Goal: Task Accomplishment & Management: Complete application form

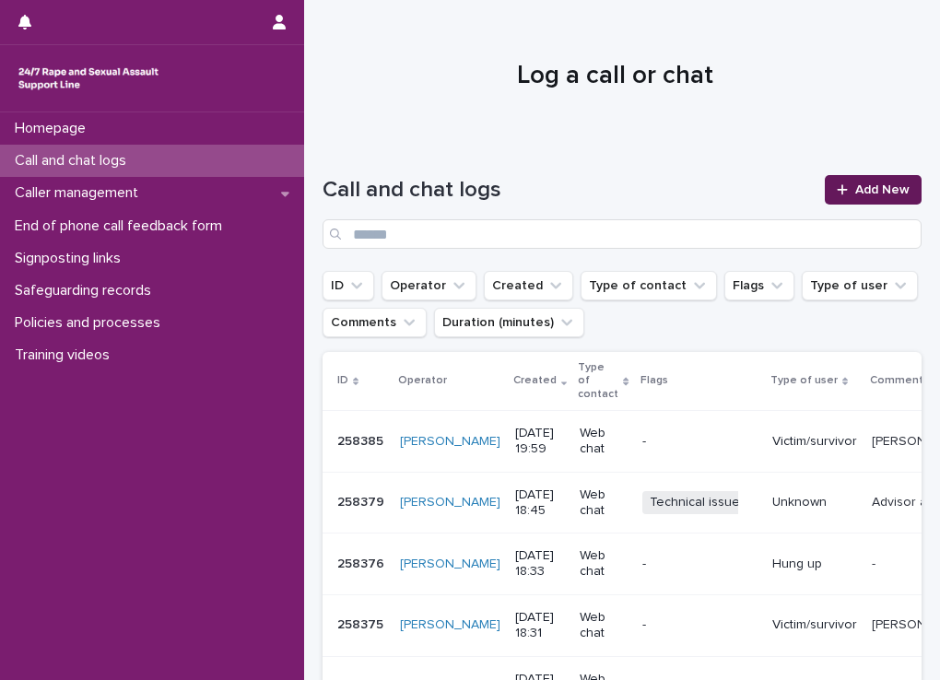
click at [837, 183] on div at bounding box center [846, 189] width 18 height 13
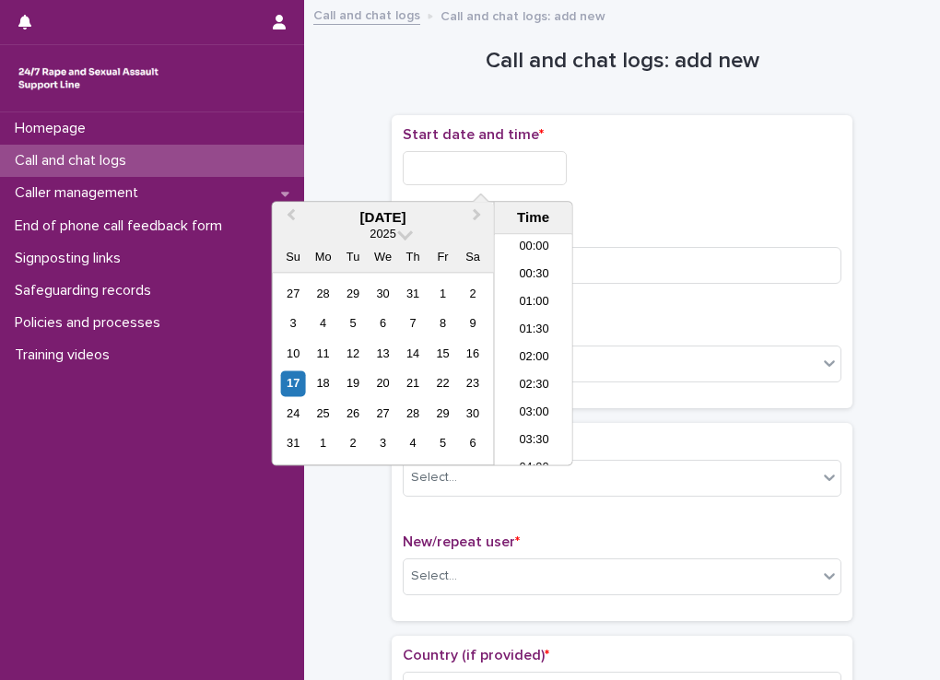
click at [560, 156] on input "text" at bounding box center [485, 168] width 164 height 34
click at [527, 321] on li "16:00" at bounding box center [534, 323] width 78 height 28
click at [508, 174] on input "**********" at bounding box center [485, 168] width 164 height 34
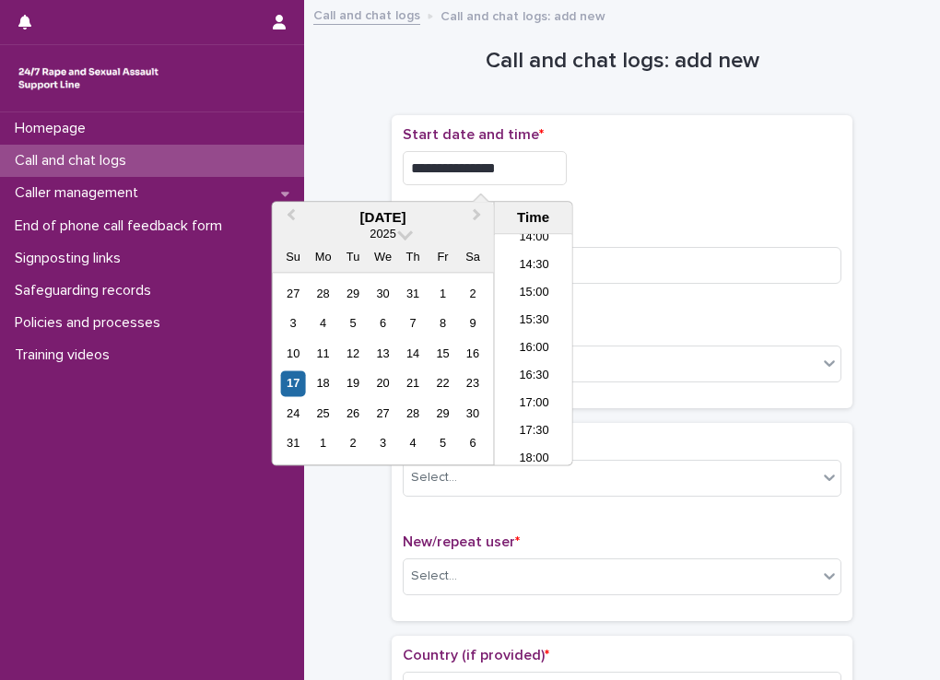
type input "**********"
click at [603, 292] on div "Duration (in minutes) *" at bounding box center [622, 260] width 439 height 76
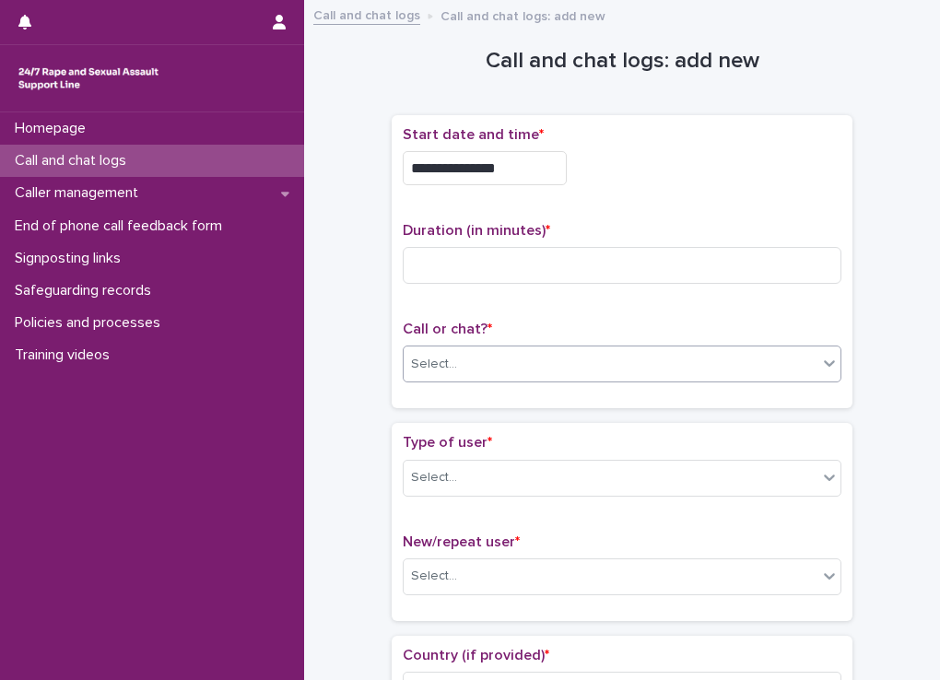
click at [488, 366] on div "Select..." at bounding box center [611, 364] width 414 height 30
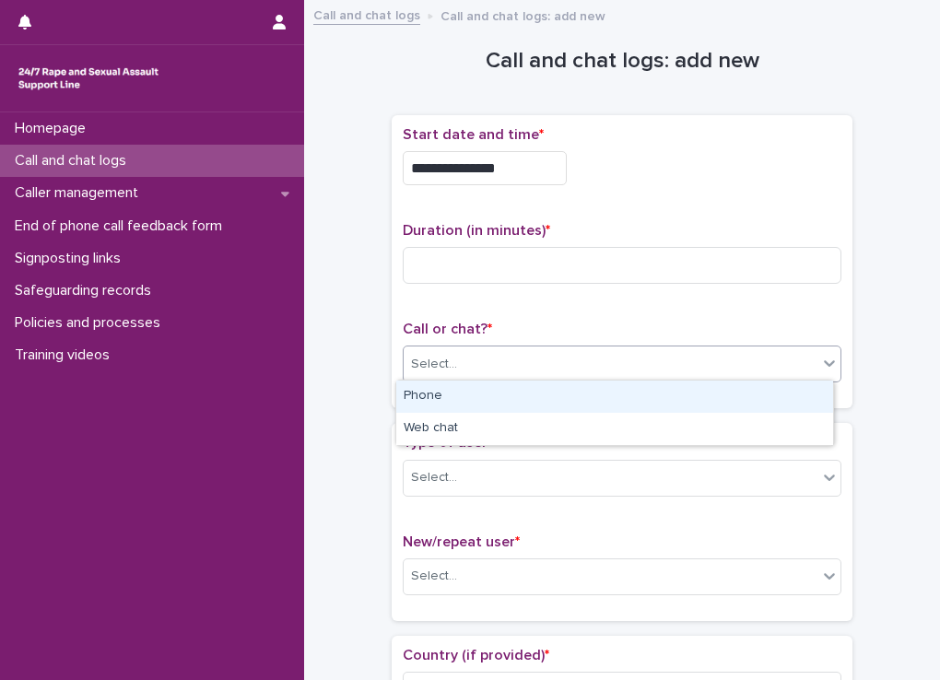
click at [451, 409] on div "Phone" at bounding box center [614, 397] width 437 height 32
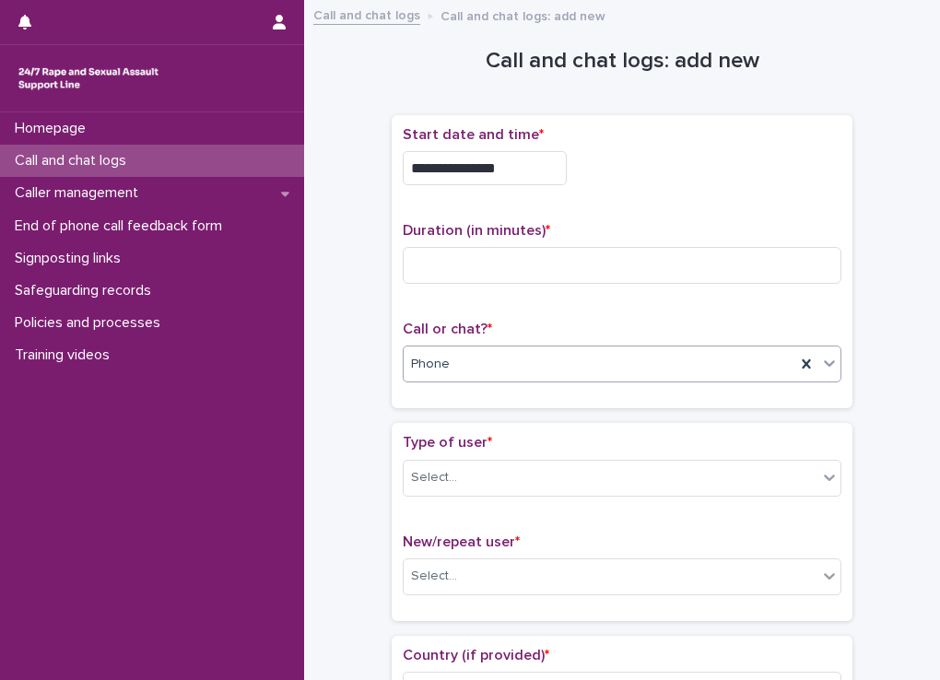
click at [455, 366] on div "Phone" at bounding box center [600, 364] width 392 height 30
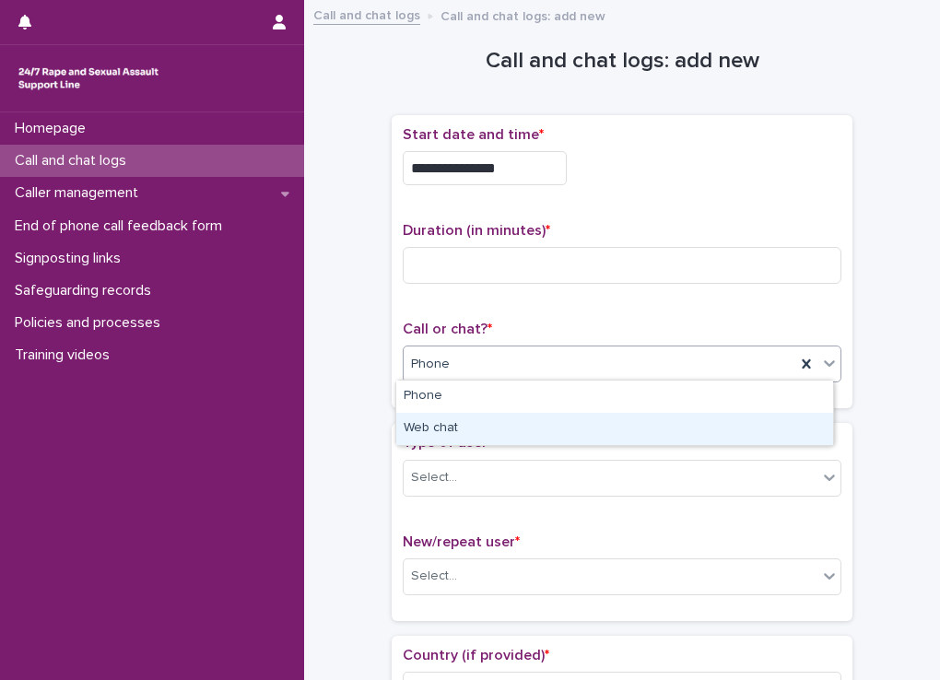
click at [444, 439] on div "Web chat" at bounding box center [614, 429] width 437 height 32
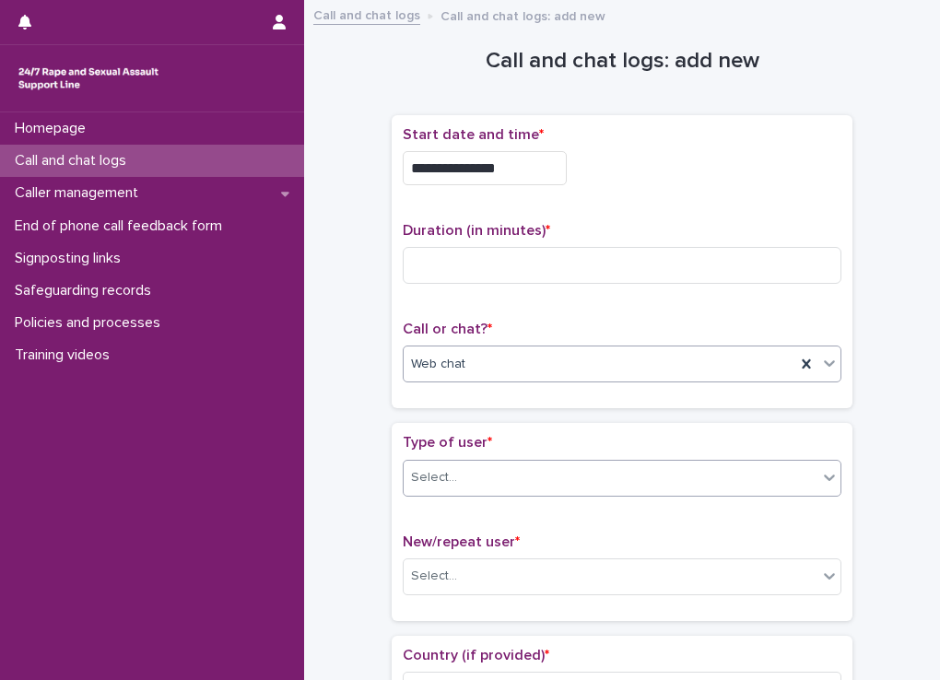
click at [446, 475] on div "Select..." at bounding box center [434, 477] width 46 height 19
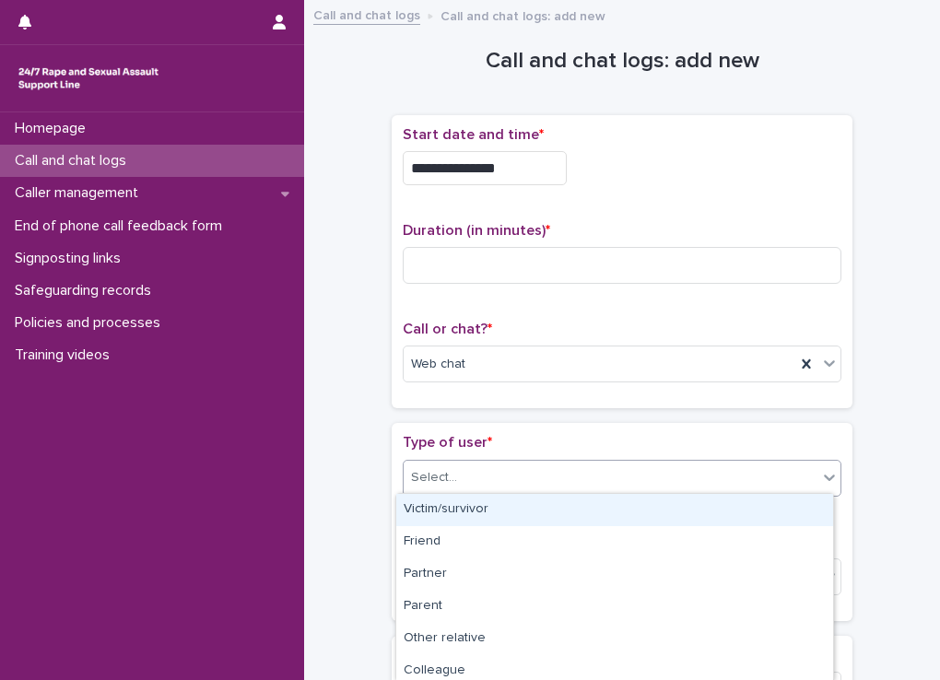
click at [447, 505] on div "Victim/survivor" at bounding box center [614, 510] width 437 height 32
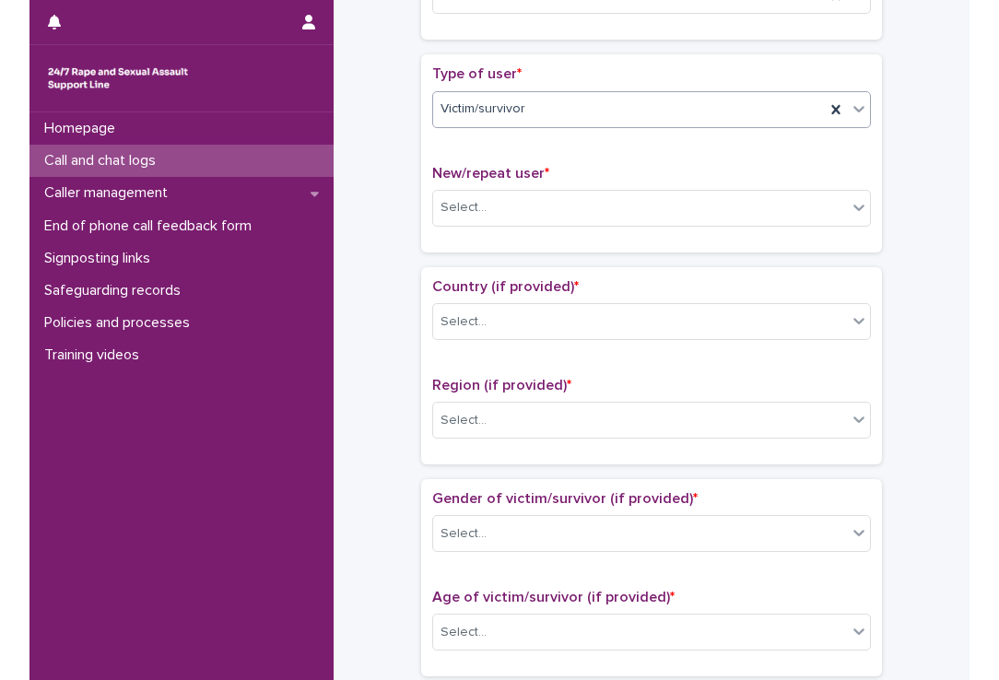
scroll to position [370, 0]
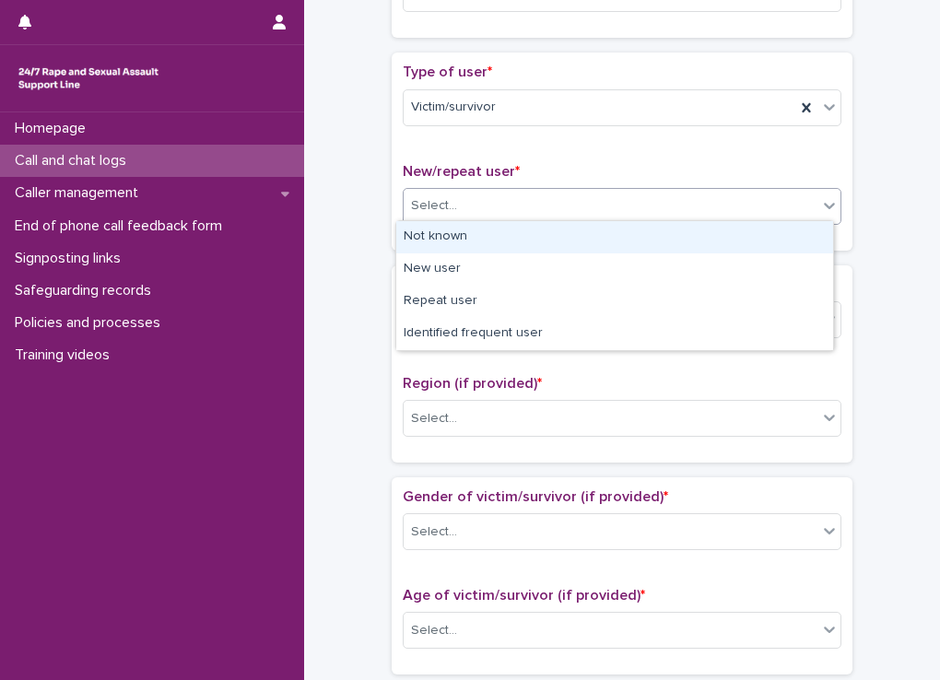
click at [486, 205] on div "Select..." at bounding box center [611, 206] width 414 height 30
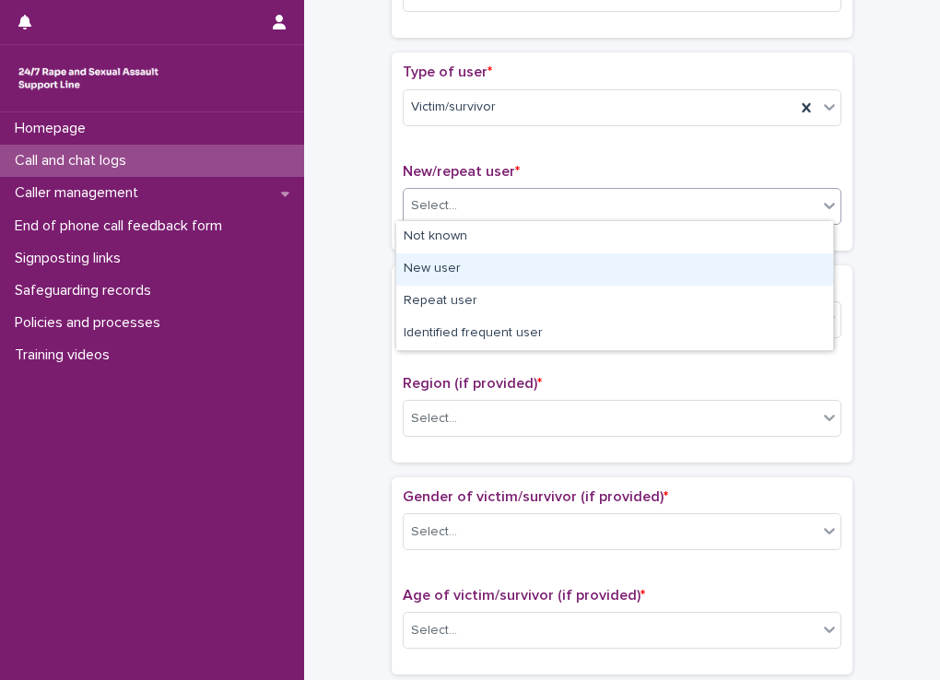
click at [476, 263] on div "New user" at bounding box center [614, 269] width 437 height 32
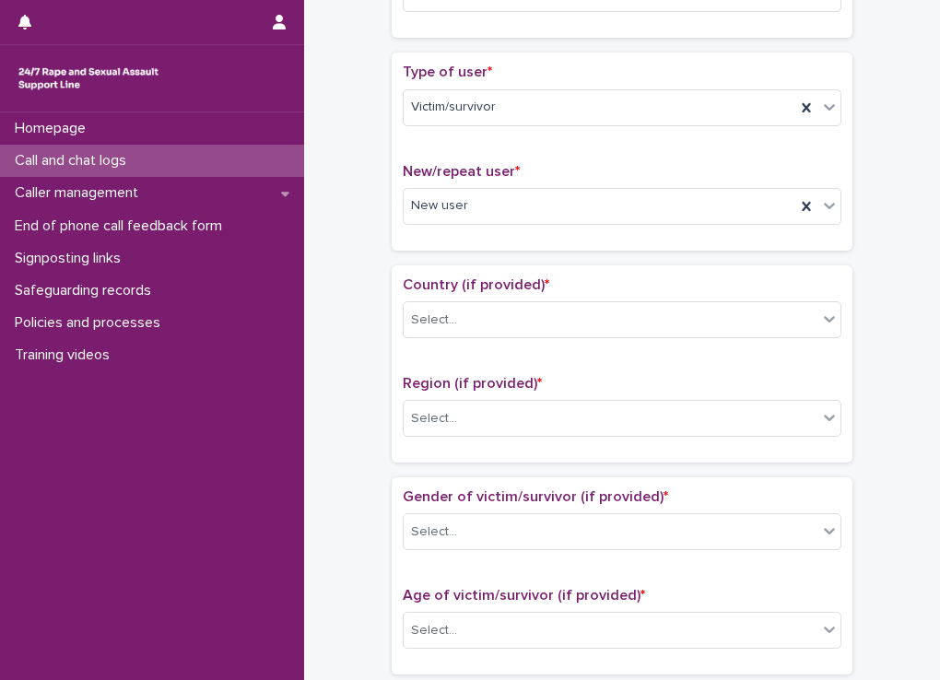
click at [463, 341] on div "Country (if provided) * Select..." at bounding box center [622, 314] width 439 height 76
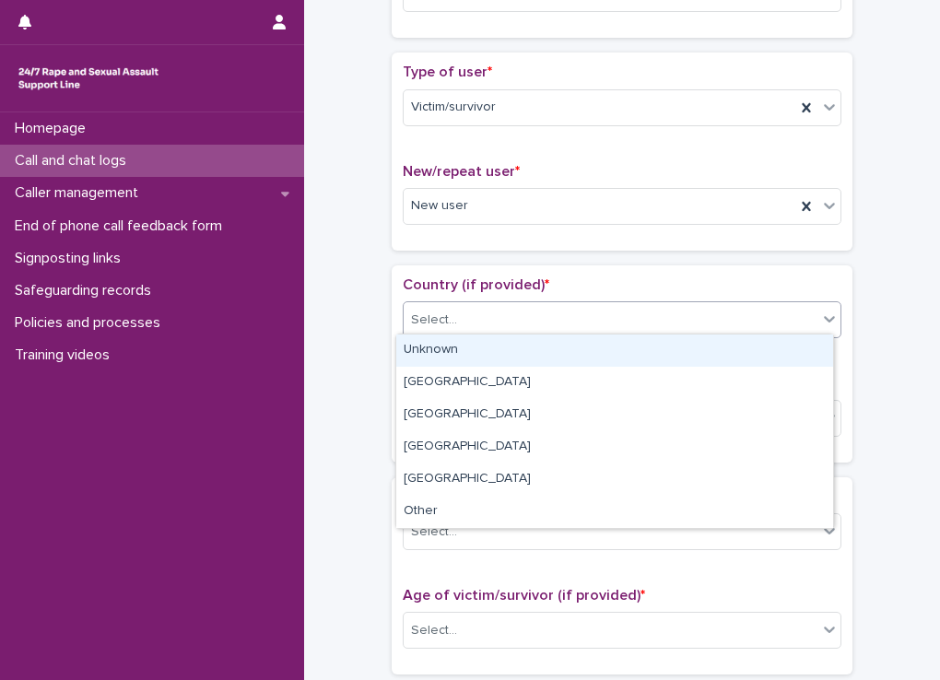
click at [463, 328] on div "Select..." at bounding box center [611, 320] width 414 height 30
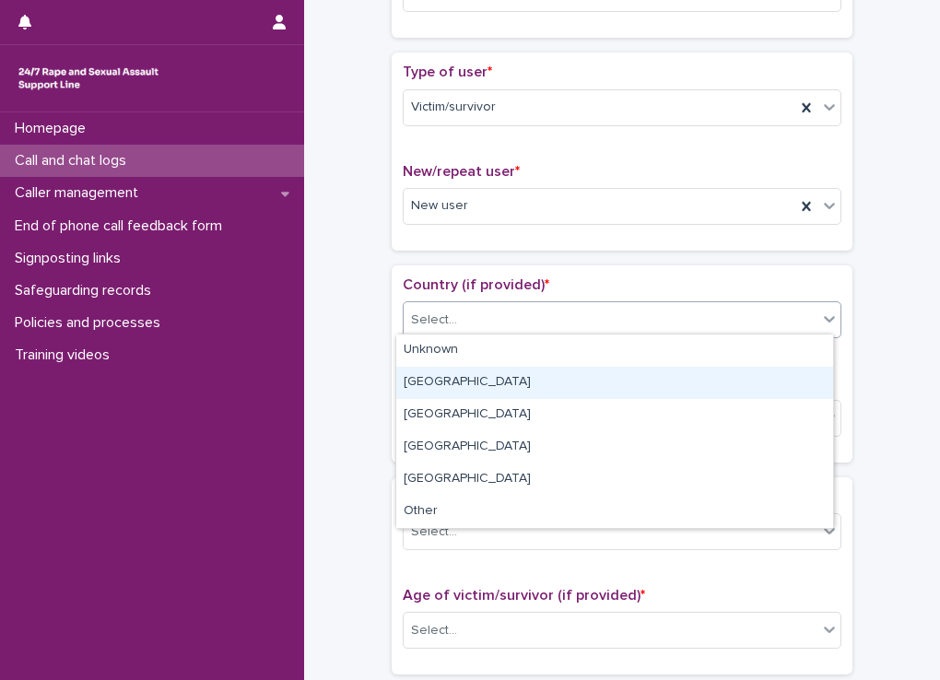
click at [427, 381] on div "[GEOGRAPHIC_DATA]" at bounding box center [614, 383] width 437 height 32
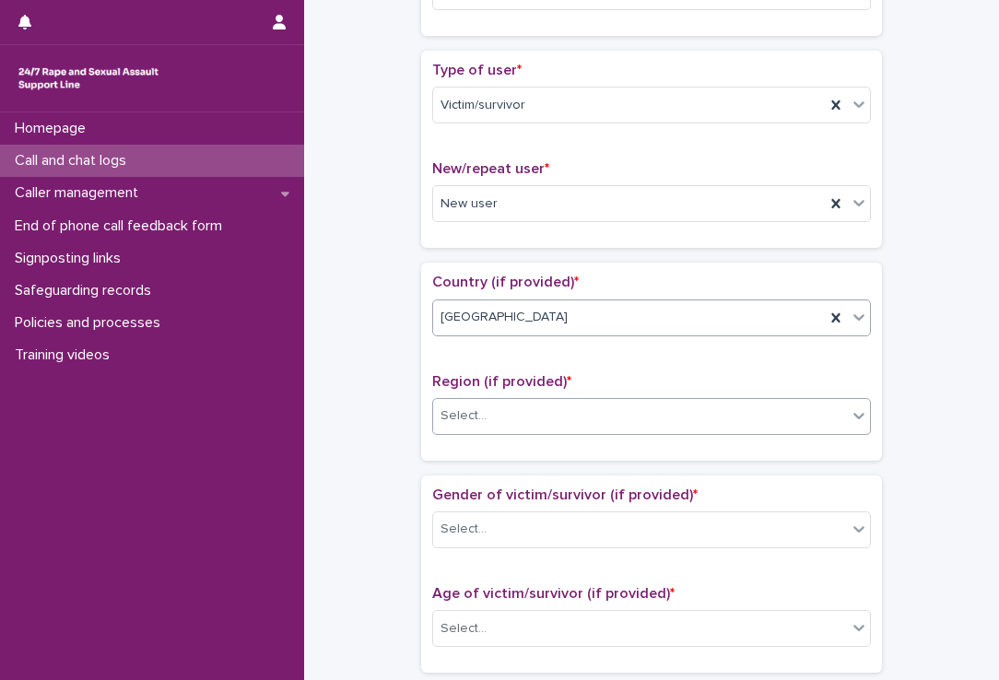
click at [455, 411] on div "Select..." at bounding box center [463, 415] width 46 height 19
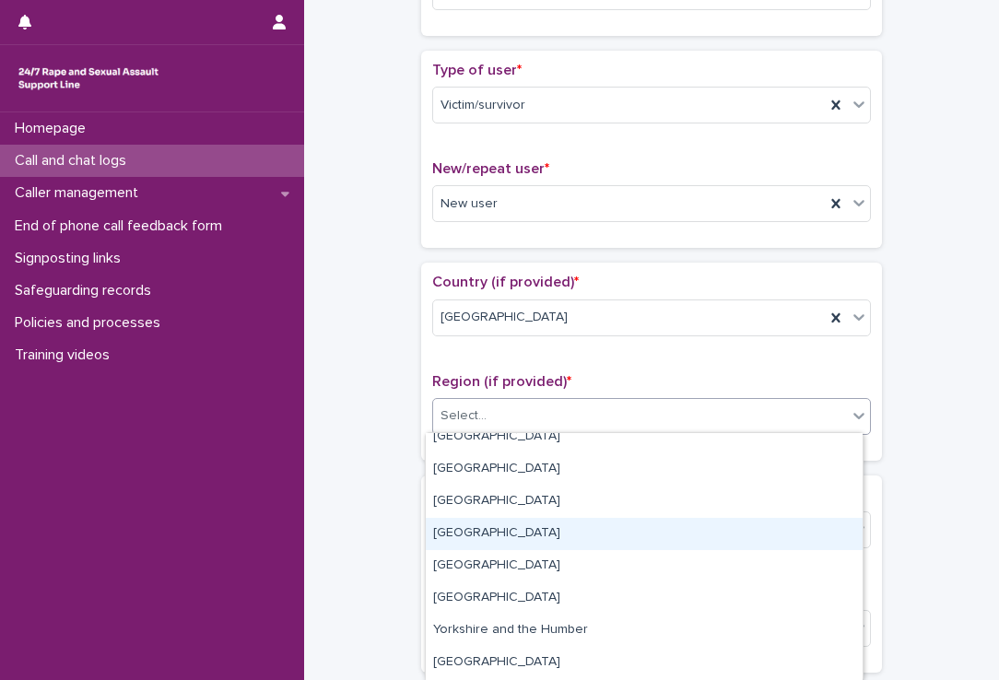
scroll to position [59, 0]
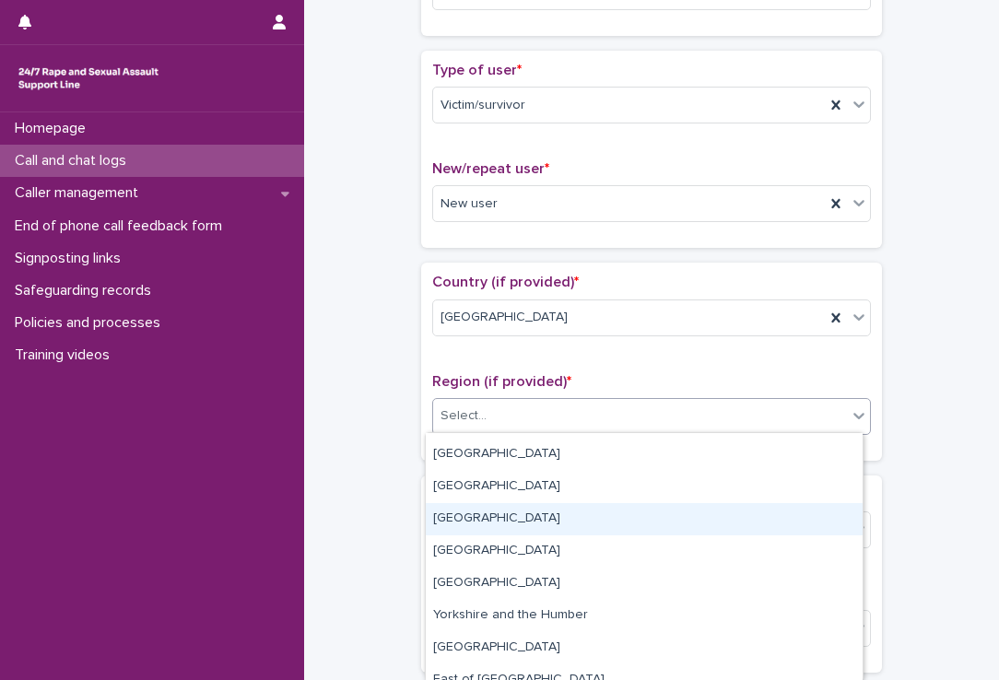
click at [492, 506] on div "[GEOGRAPHIC_DATA]" at bounding box center [644, 519] width 437 height 32
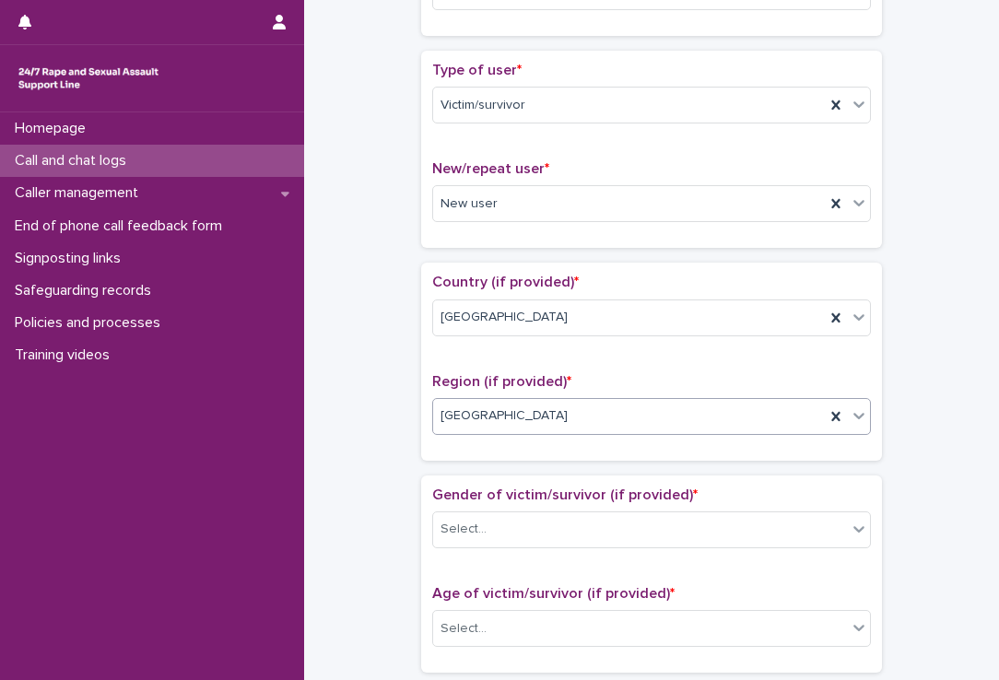
click at [492, 506] on div "Gender of victim/survivor (if provided) * Select..." at bounding box center [651, 524] width 439 height 76
click at [494, 516] on div "Select..." at bounding box center [640, 529] width 414 height 30
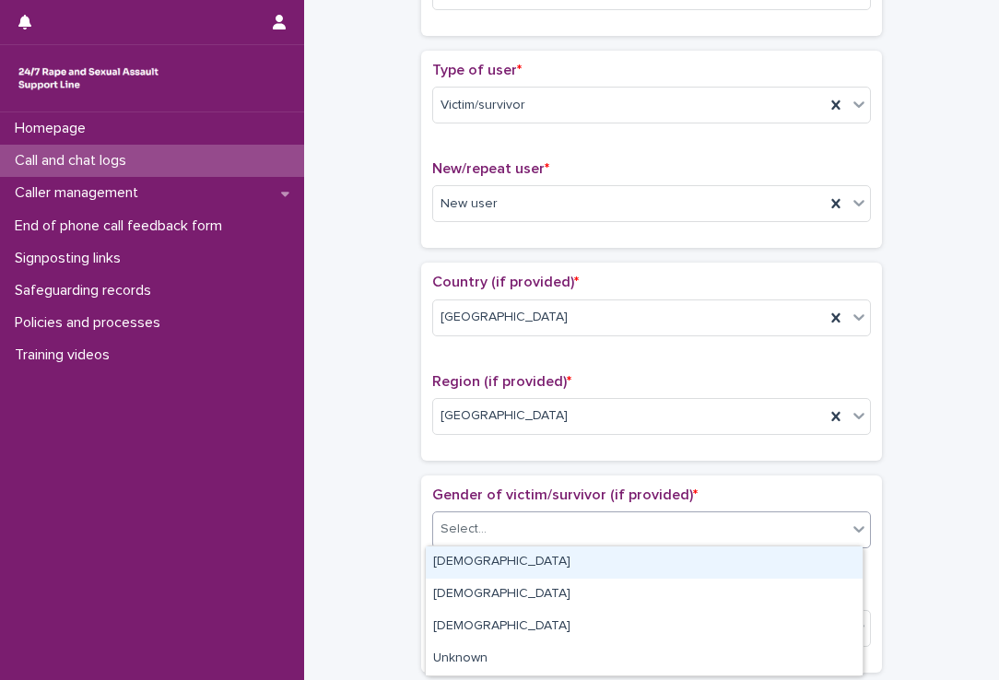
click at [468, 566] on div "[DEMOGRAPHIC_DATA]" at bounding box center [644, 562] width 437 height 32
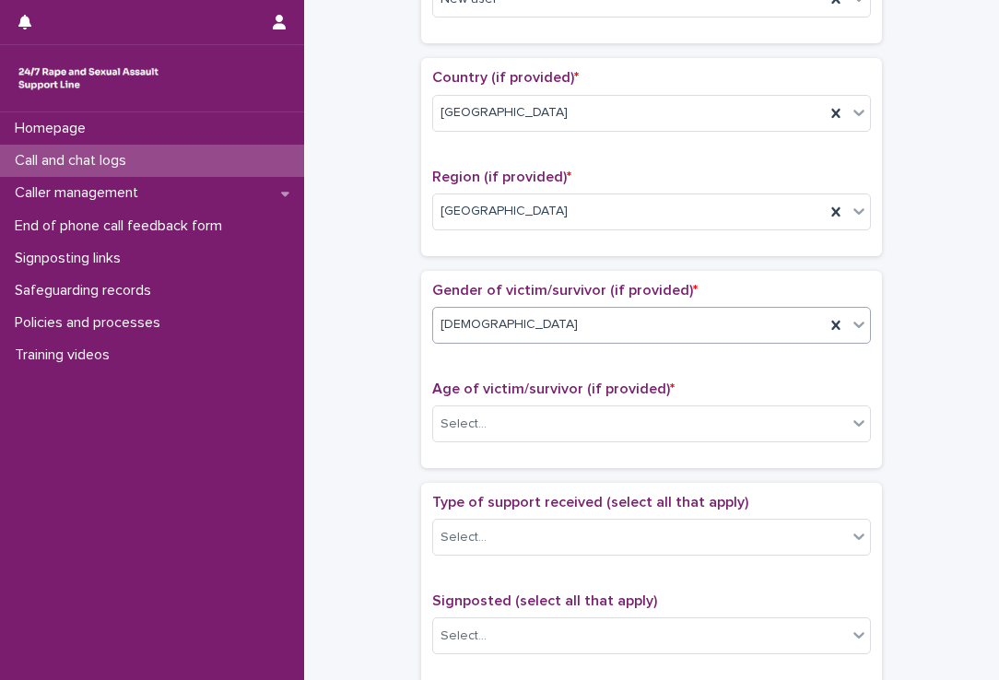
scroll to position [676, 0]
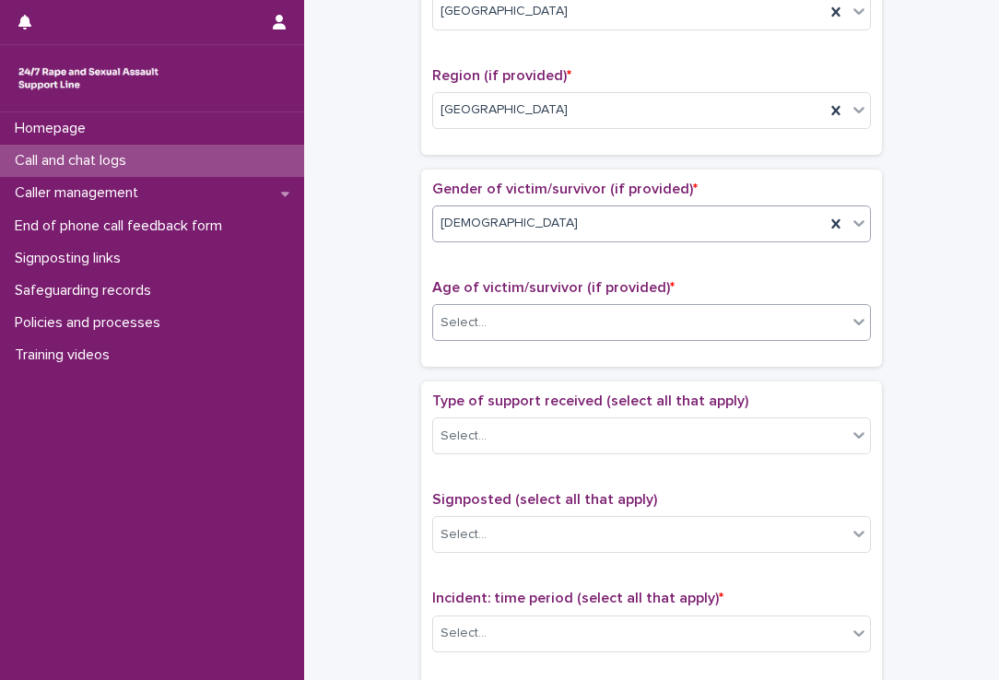
click at [527, 308] on div "Select..." at bounding box center [640, 323] width 414 height 30
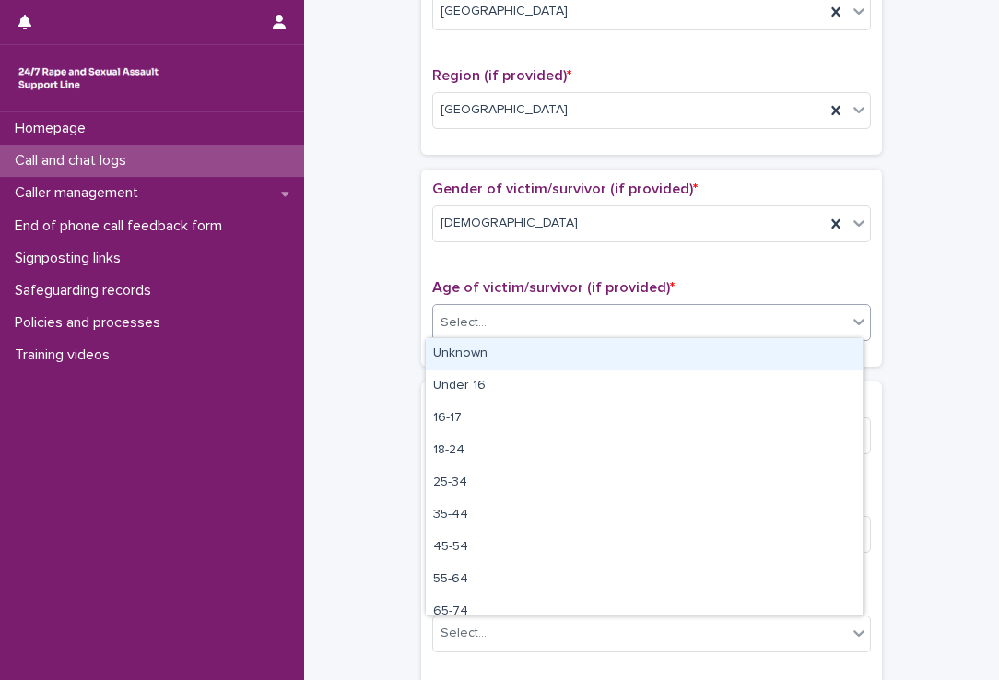
click at [510, 344] on div "Unknown" at bounding box center [644, 354] width 437 height 32
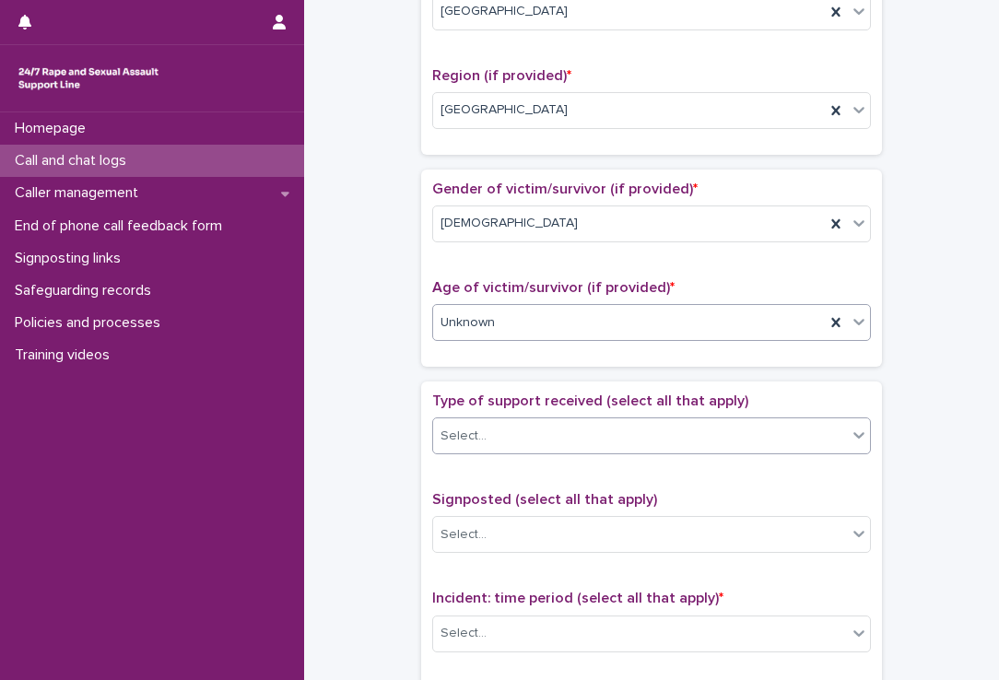
click at [465, 432] on div "Select..." at bounding box center [463, 436] width 46 height 19
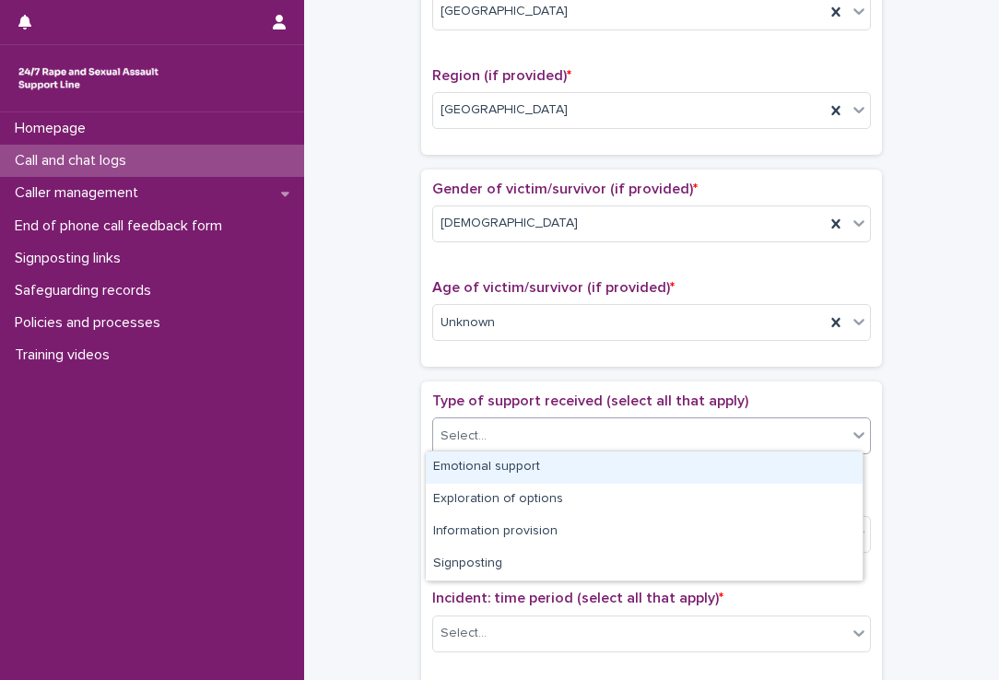
click at [458, 470] on div "Emotional support" at bounding box center [644, 467] width 437 height 32
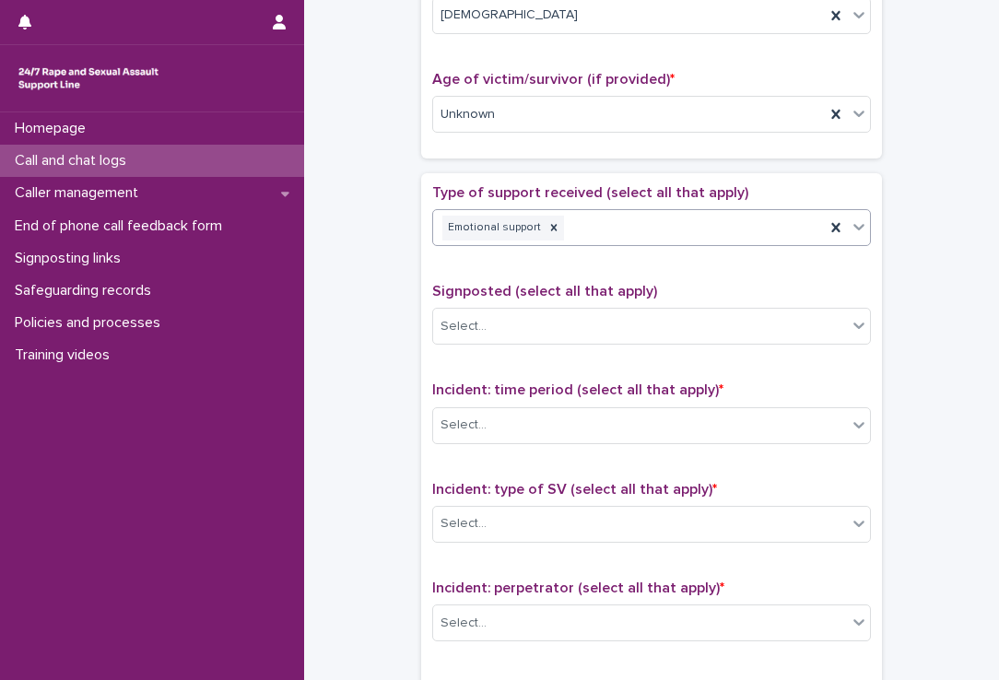
scroll to position [892, 0]
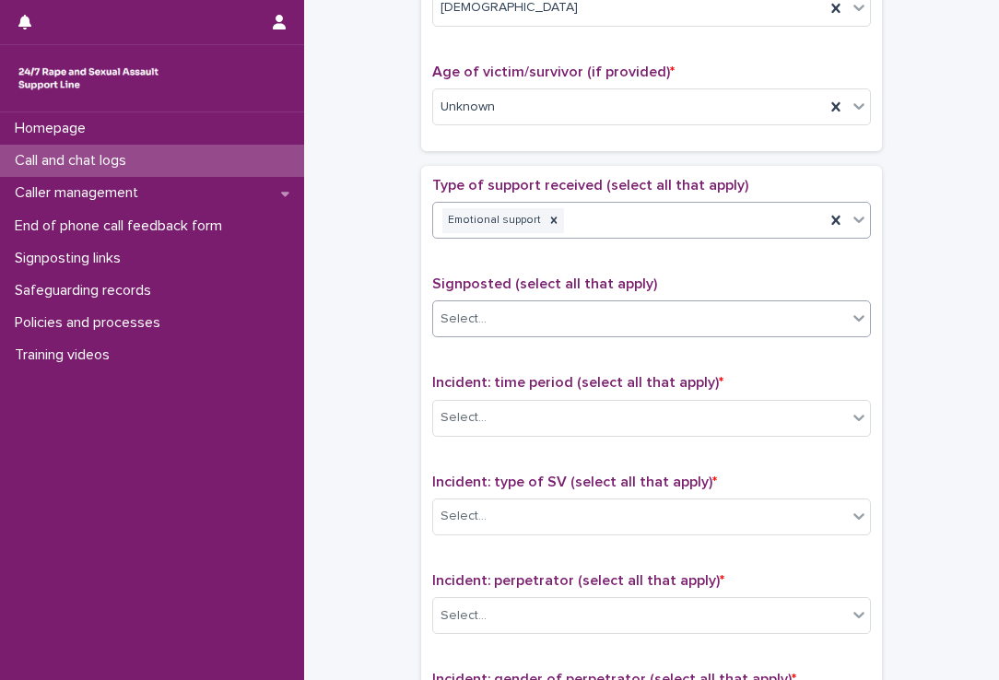
click at [533, 316] on div "Select..." at bounding box center [640, 319] width 414 height 30
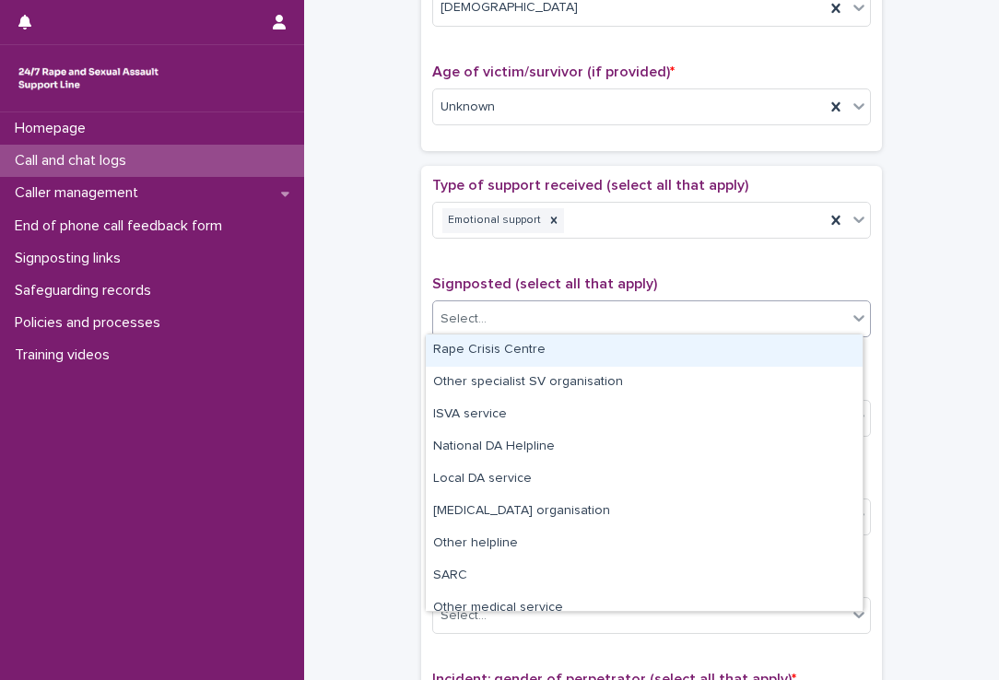
click at [506, 347] on div "Rape Crisis Centre" at bounding box center [644, 350] width 437 height 32
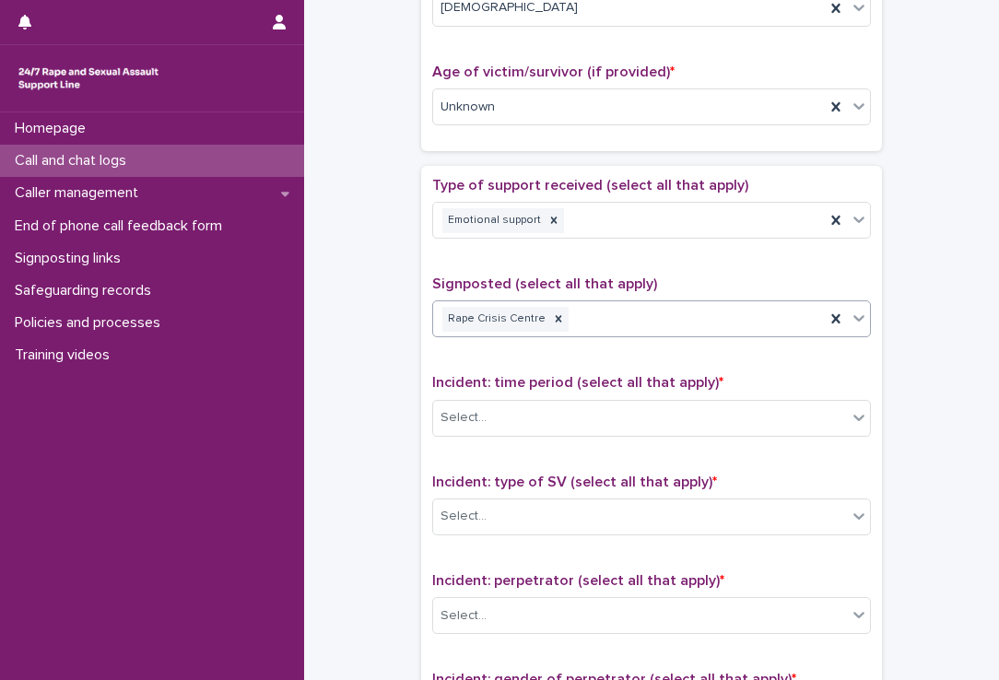
click at [611, 309] on div "Rape Crisis Centre" at bounding box center [629, 319] width 392 height 32
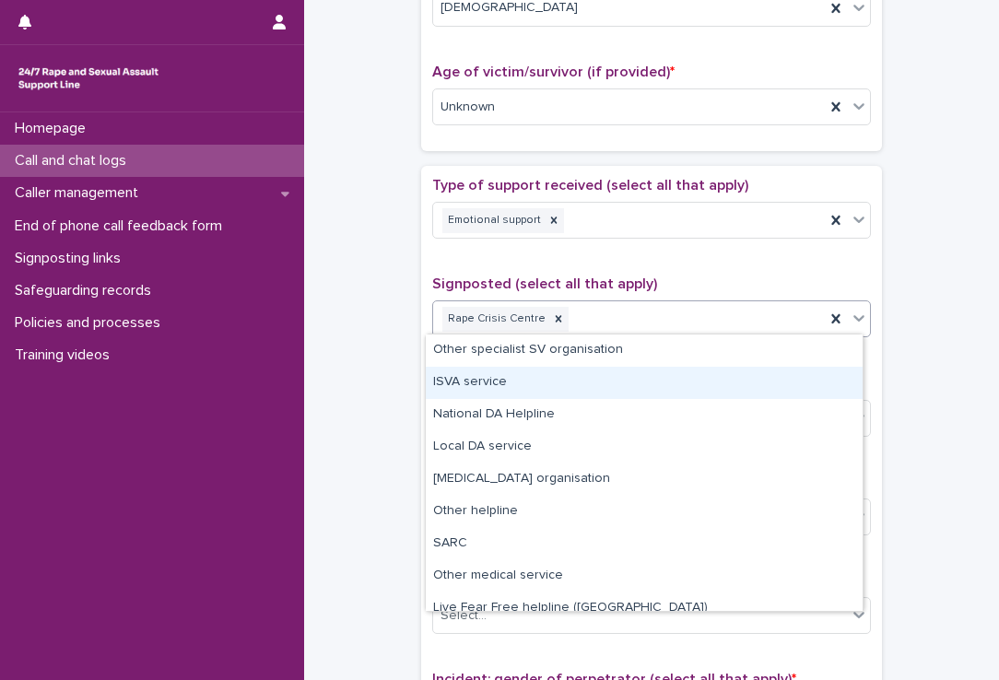
click at [549, 377] on div "ISVA service" at bounding box center [644, 383] width 437 height 32
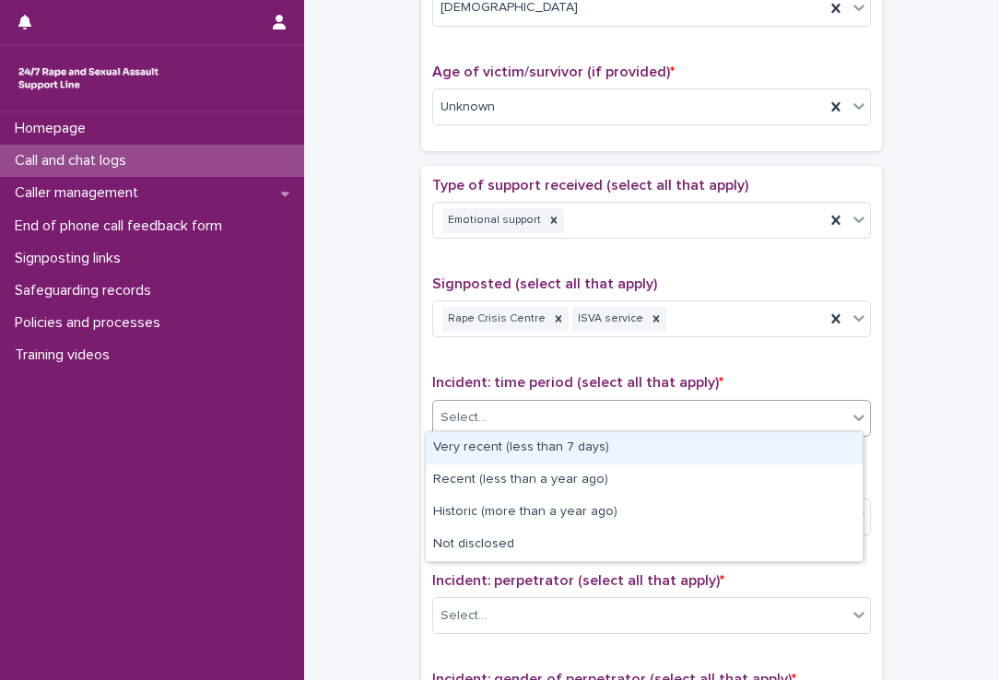
click at [504, 427] on div "Select..." at bounding box center [640, 418] width 414 height 30
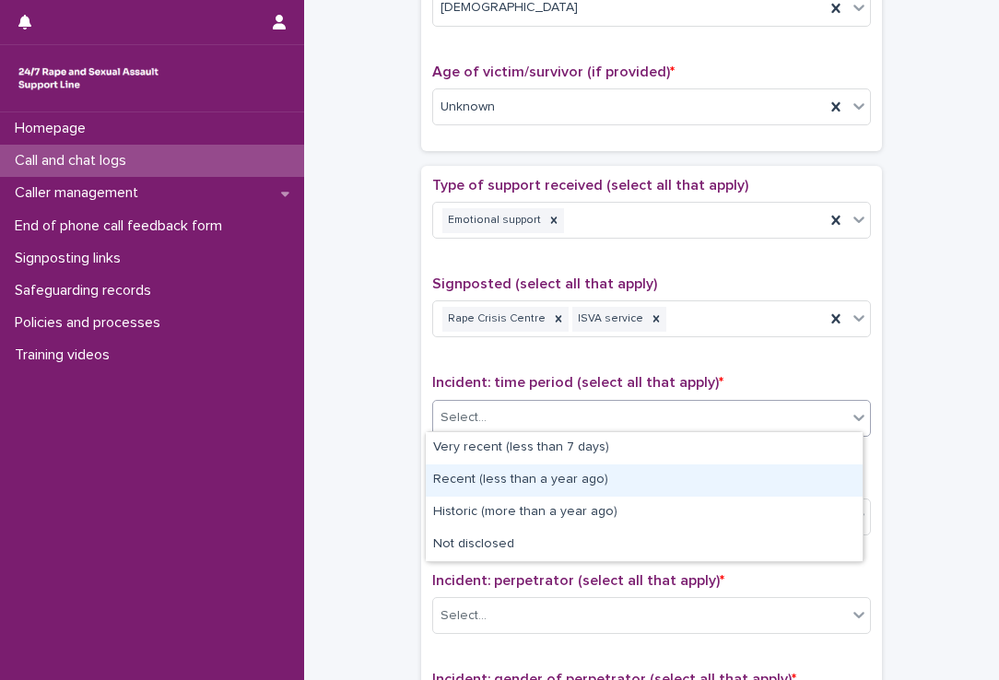
click at [501, 484] on div "Recent (less than a year ago)" at bounding box center [644, 480] width 437 height 32
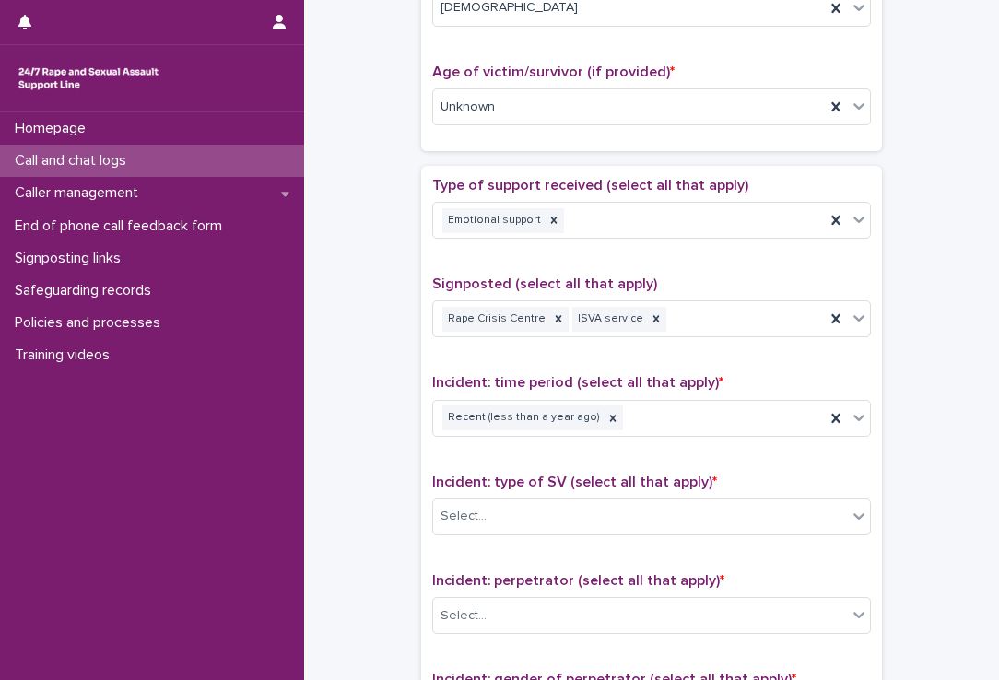
click at [921, 255] on div "**********" at bounding box center [651, 60] width 658 height 1883
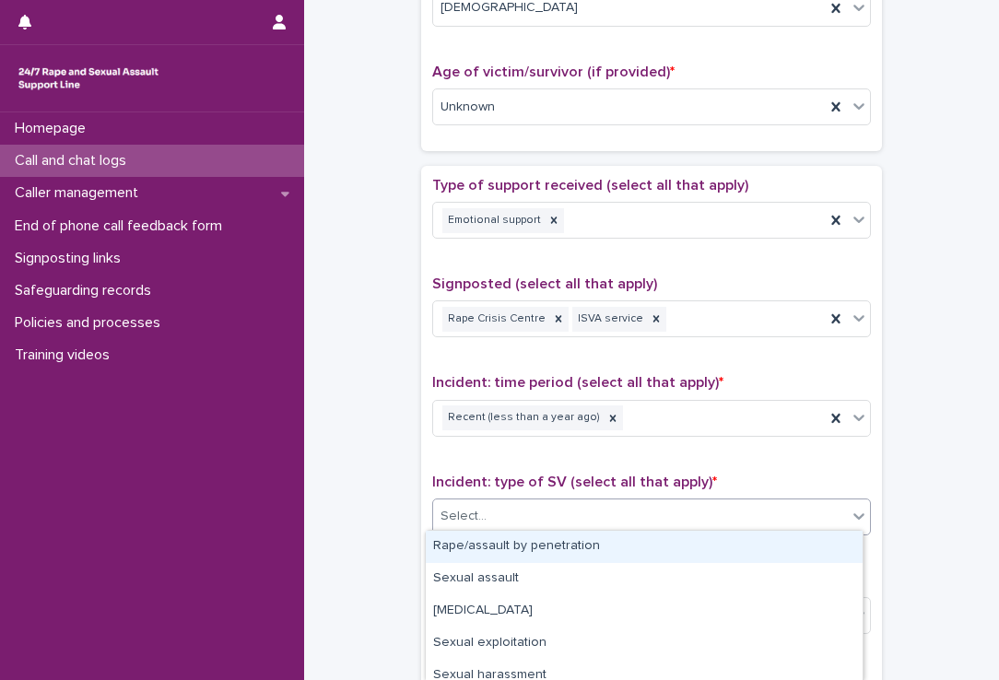
click at [509, 501] on div "Select..." at bounding box center [640, 516] width 414 height 30
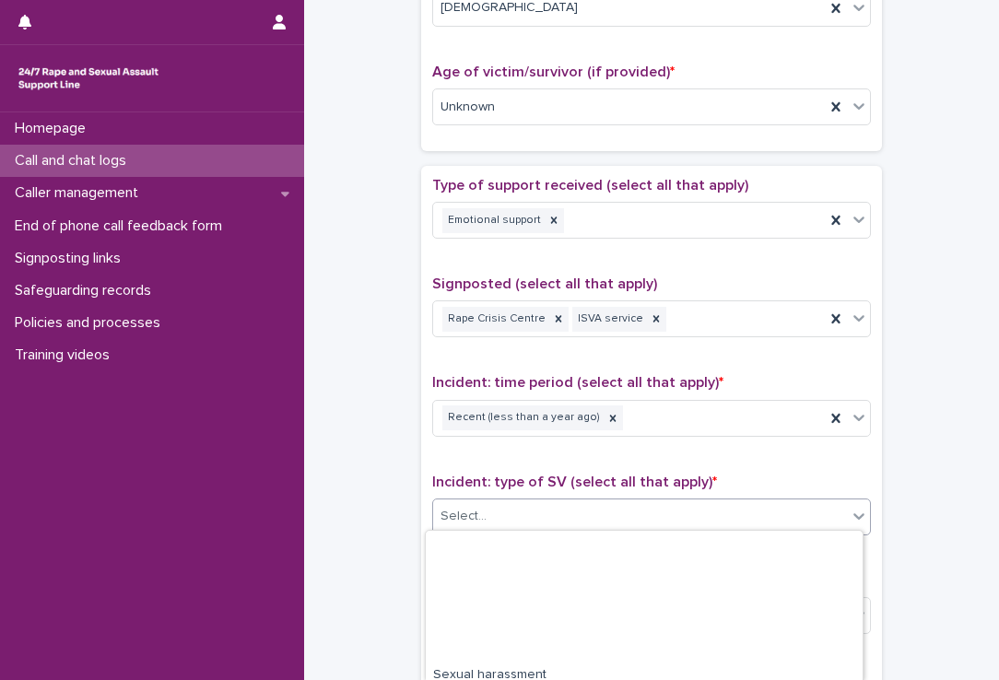
scroll to position [172, 0]
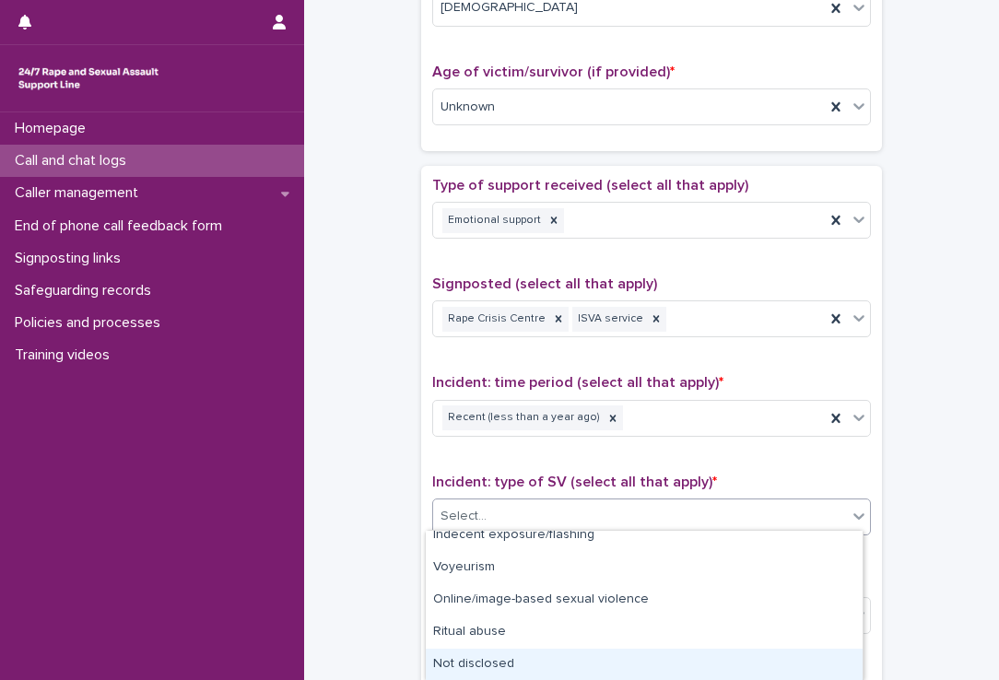
click at [478, 662] on div "Not disclosed" at bounding box center [644, 665] width 437 height 32
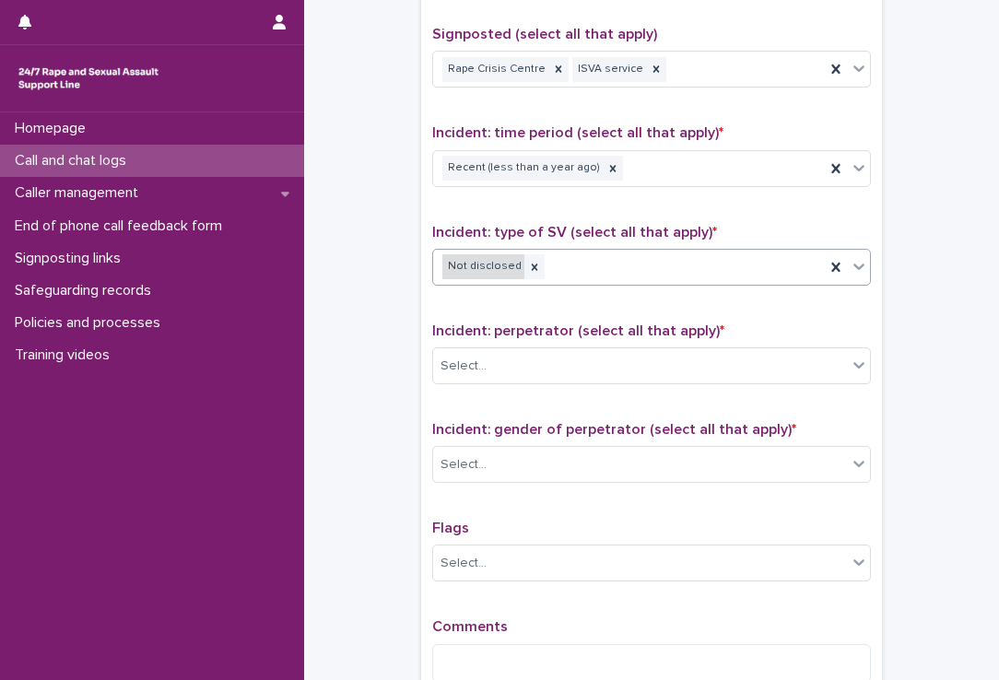
scroll to position [1142, 0]
click at [536, 377] on div "Select..." at bounding box center [651, 364] width 439 height 37
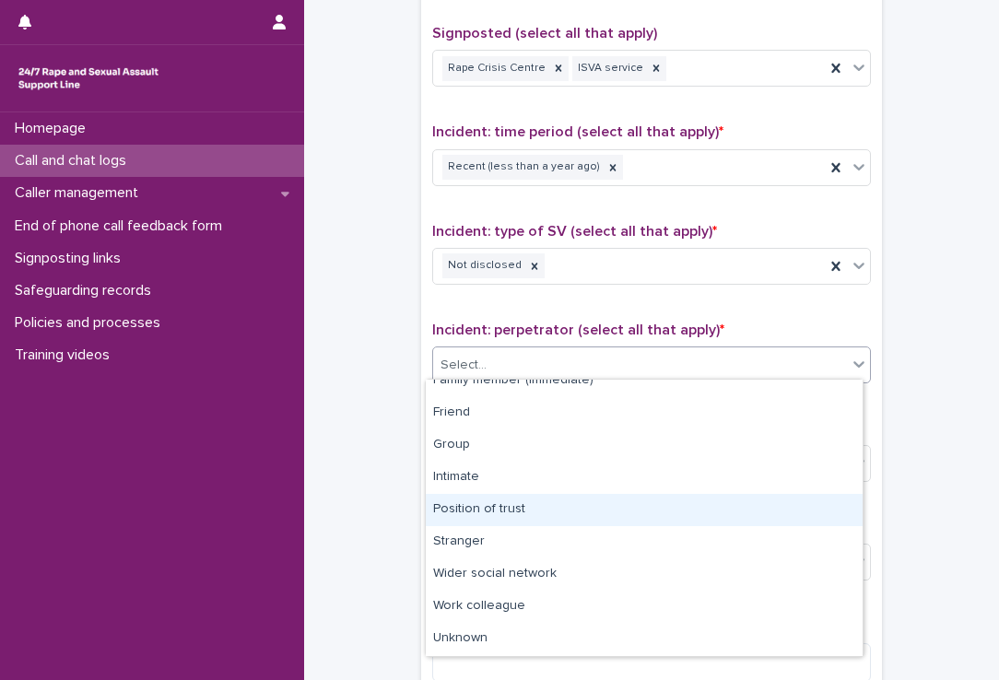
scroll to position [77, 0]
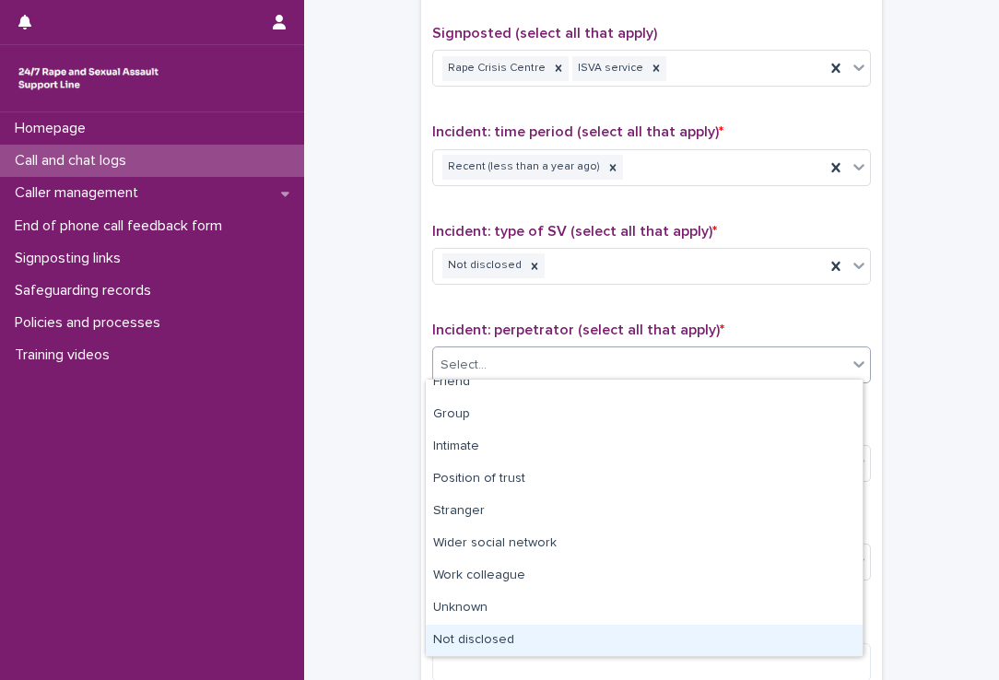
click at [446, 631] on div "Not disclosed" at bounding box center [644, 641] width 437 height 32
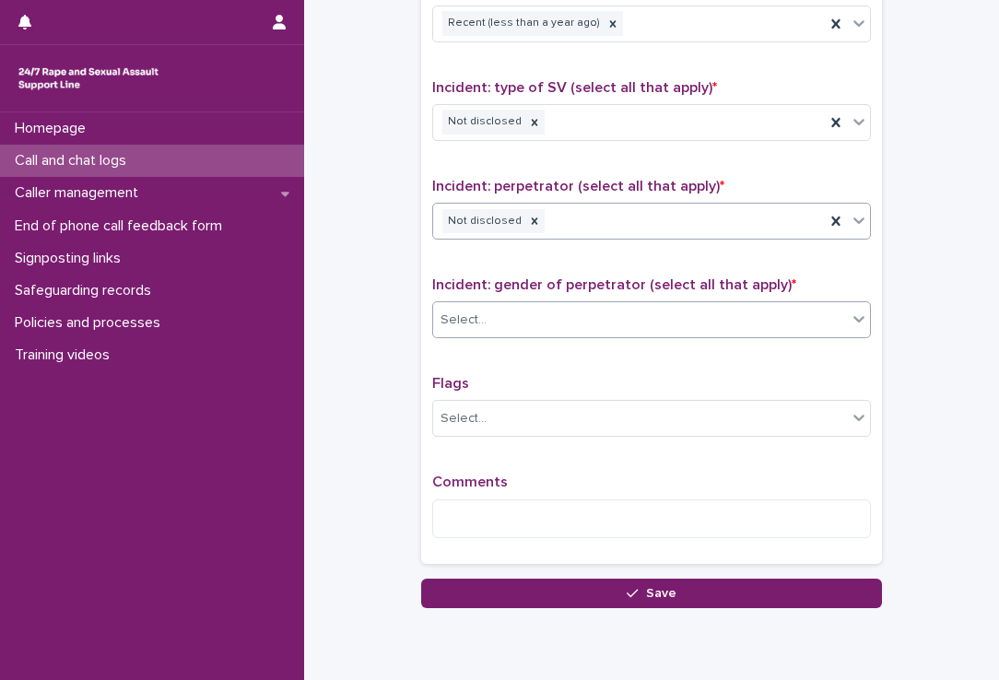
scroll to position [1308, 0]
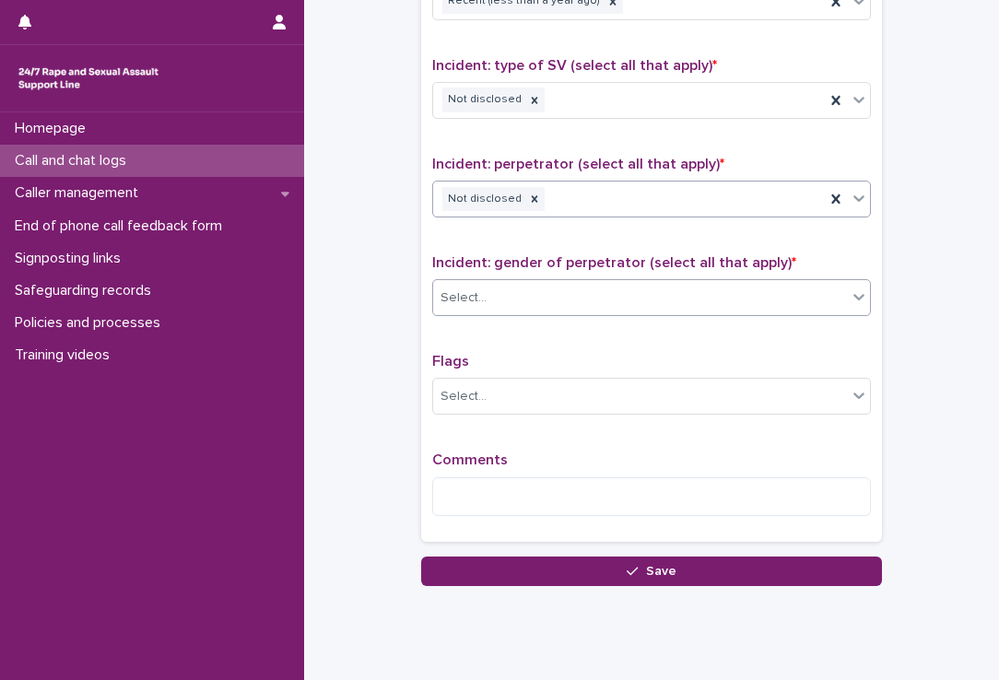
click at [543, 297] on div "Select..." at bounding box center [640, 298] width 414 height 30
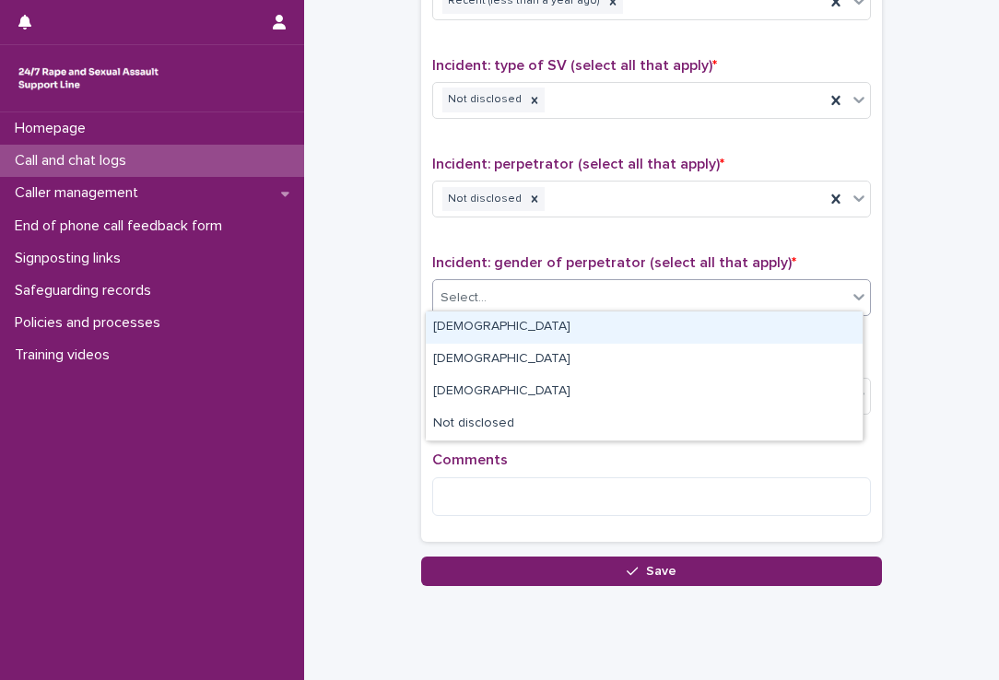
click at [508, 333] on div "[DEMOGRAPHIC_DATA]" at bounding box center [644, 327] width 437 height 32
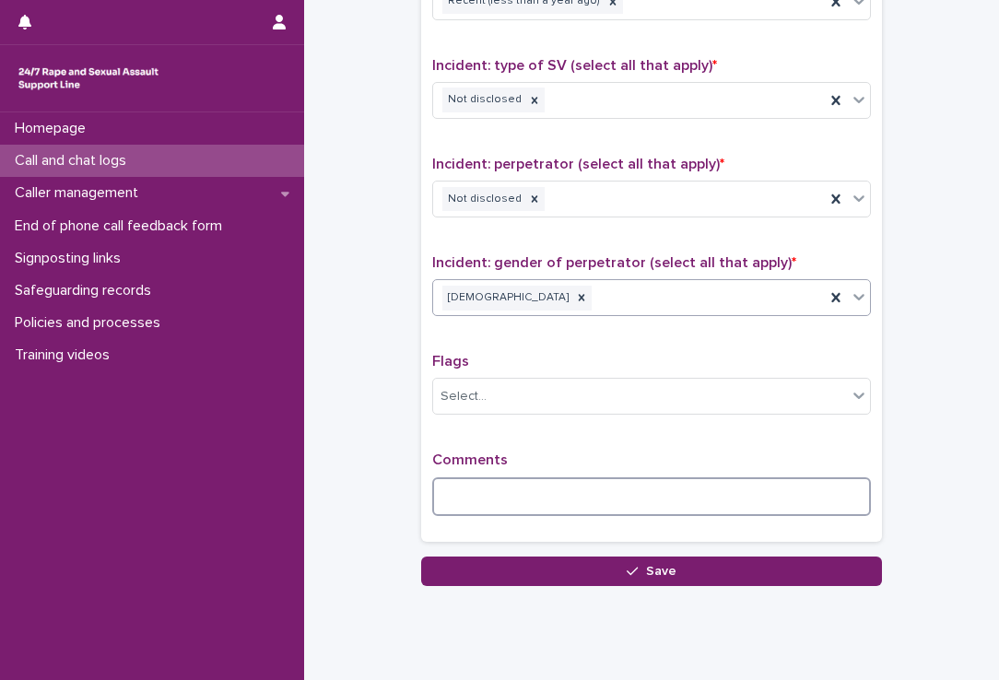
click at [466, 477] on textarea at bounding box center [651, 497] width 439 height 40
click at [461, 490] on textarea at bounding box center [651, 497] width 439 height 40
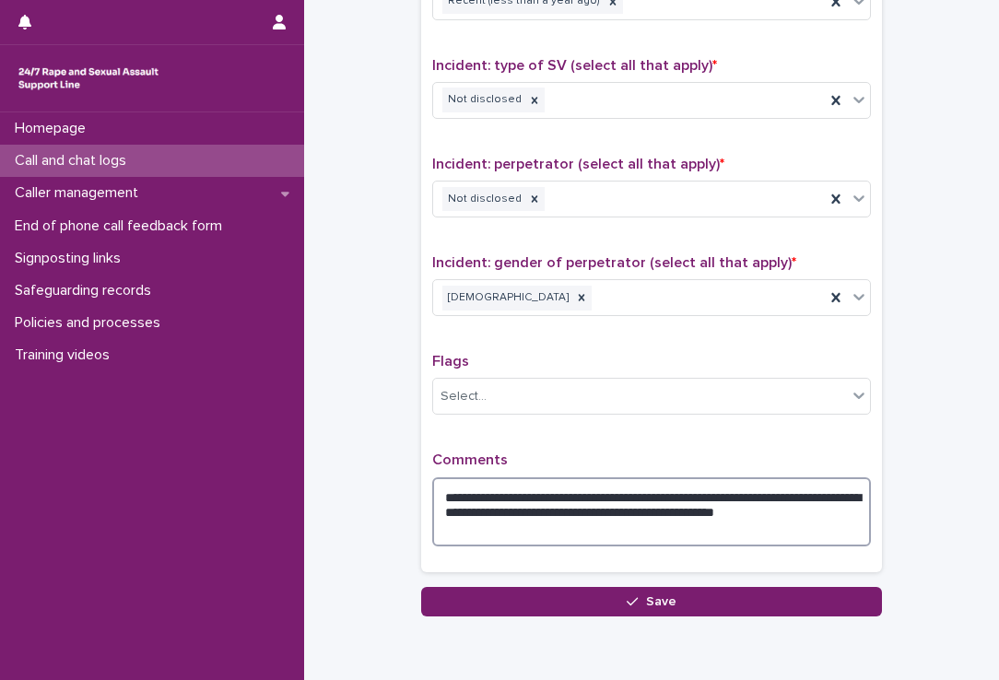
click at [522, 509] on textarea "**********" at bounding box center [651, 512] width 439 height 70
click at [549, 521] on textarea "**********" at bounding box center [651, 512] width 439 height 70
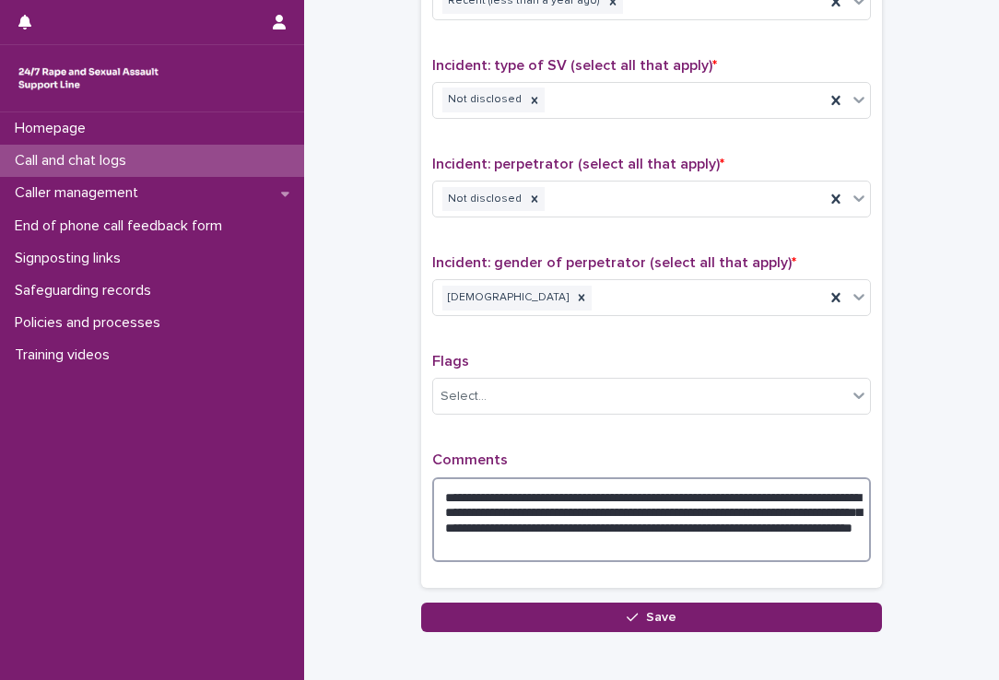
click at [636, 523] on textarea "**********" at bounding box center [651, 520] width 439 height 86
drag, startPoint x: 568, startPoint y: 491, endPoint x: 478, endPoint y: 480, distance: 90.1
click at [478, 480] on textarea "**********" at bounding box center [651, 520] width 439 height 86
click at [504, 488] on textarea "**********" at bounding box center [651, 520] width 439 height 86
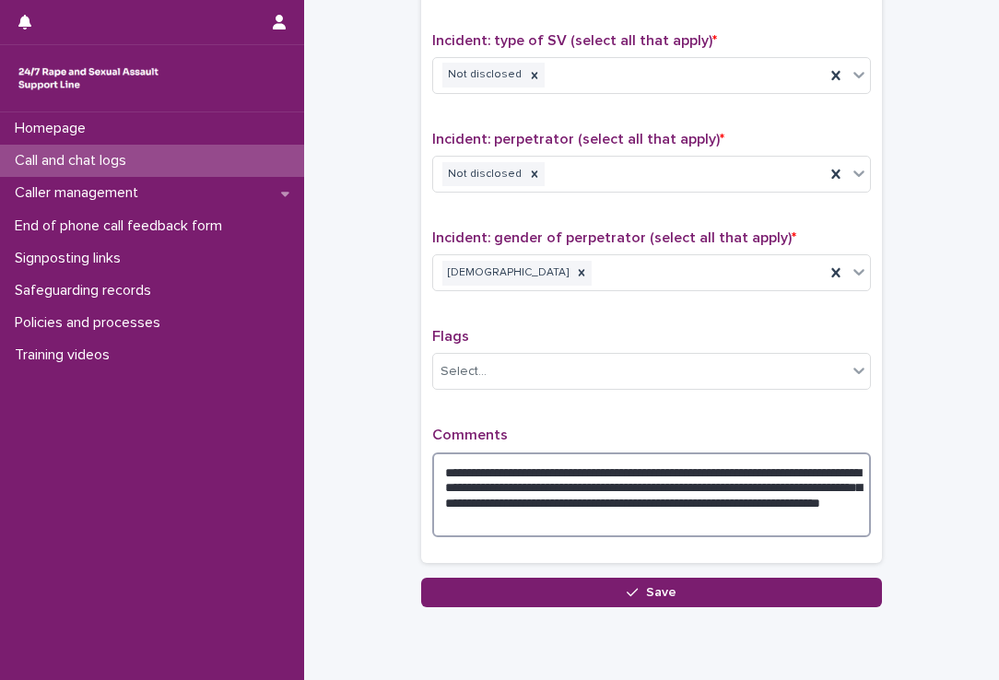
scroll to position [1334, 0]
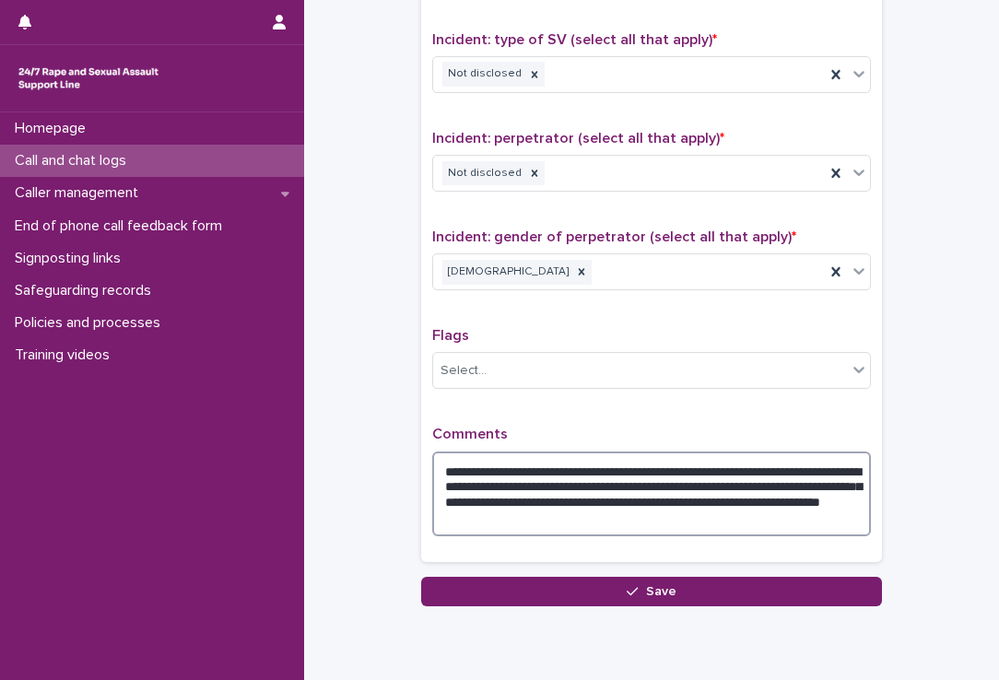
click at [480, 499] on textarea "**********" at bounding box center [651, 494] width 439 height 86
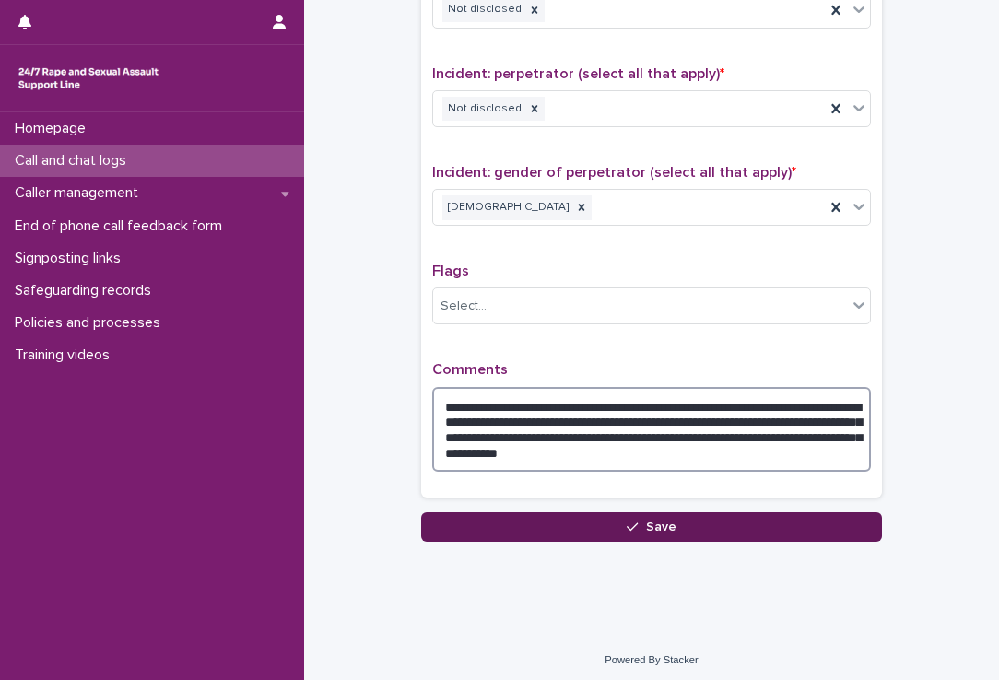
type textarea "**********"
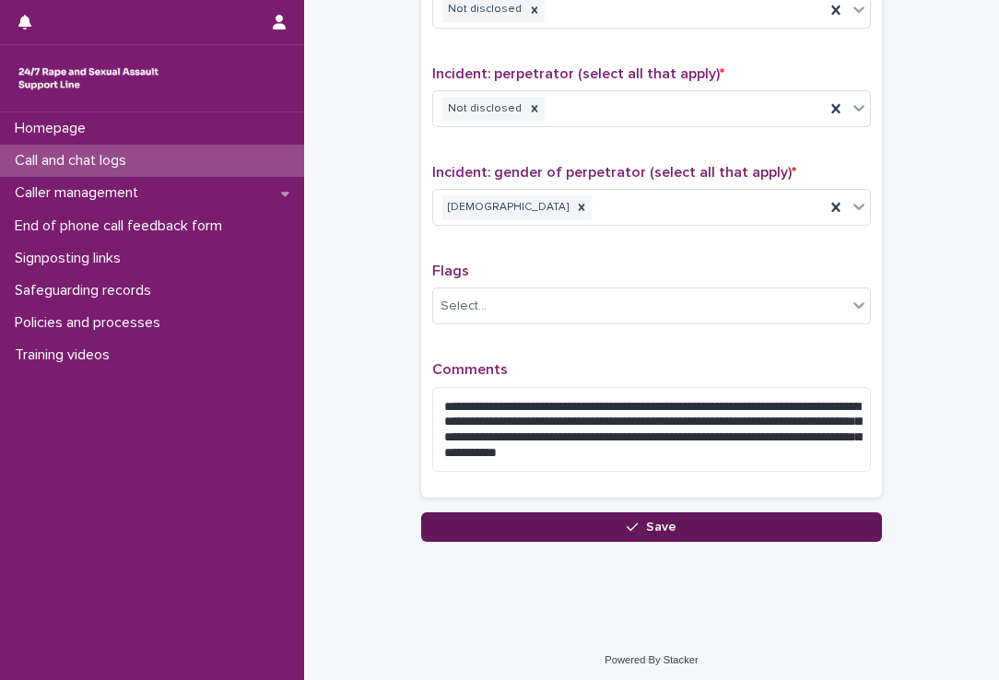
click at [696, 524] on button "Save" at bounding box center [651, 526] width 461 height 29
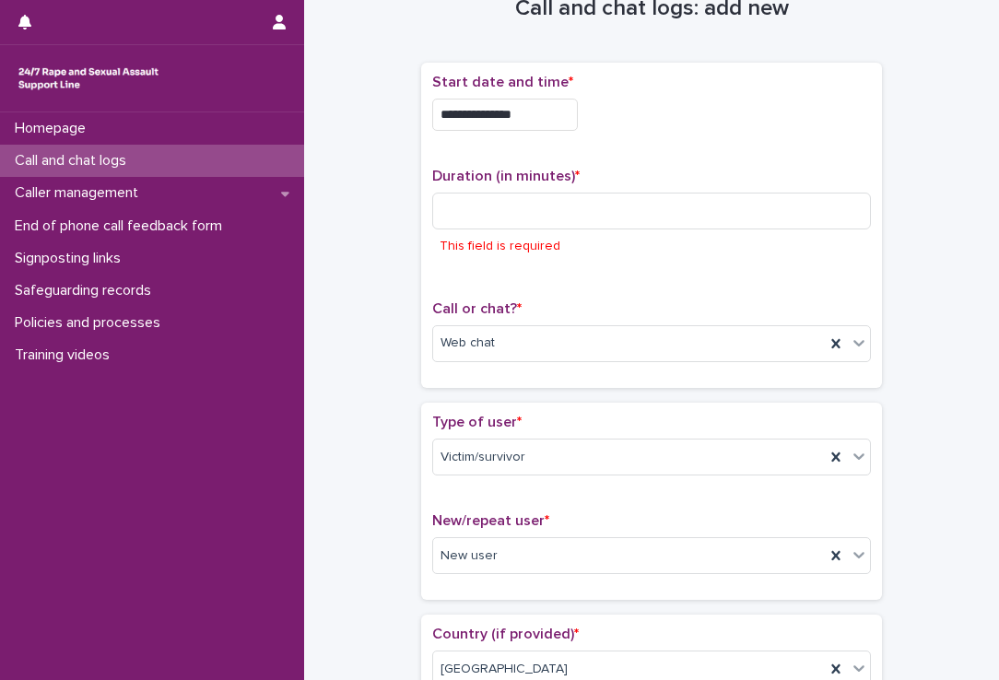
scroll to position [51, 0]
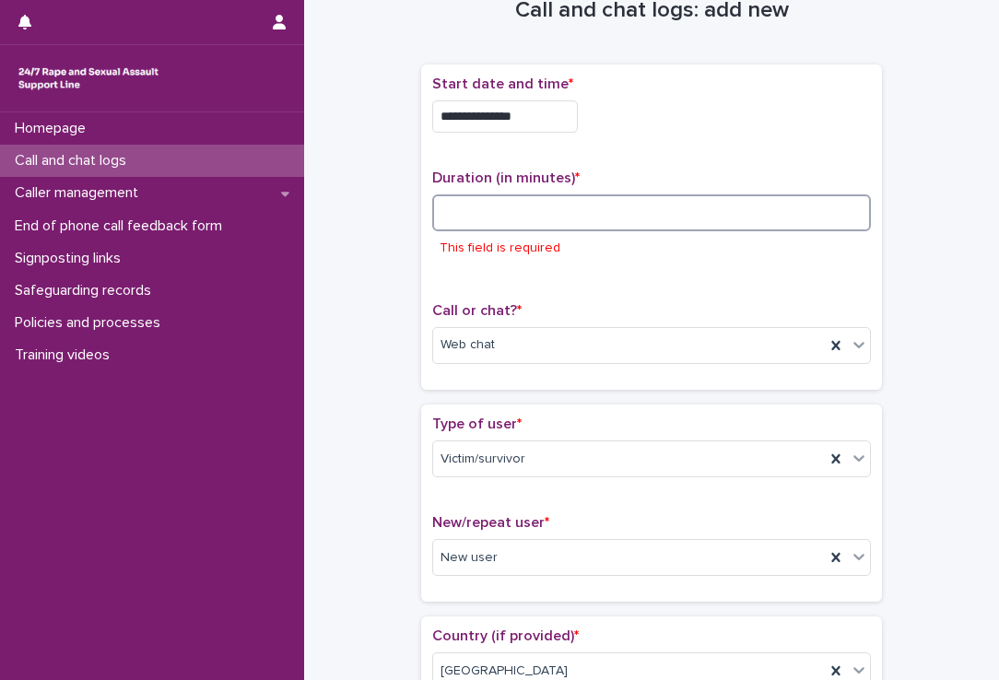
drag, startPoint x: 466, startPoint y: 283, endPoint x: 88, endPoint y: 418, distance: 402.2
click at [482, 221] on input at bounding box center [651, 212] width 439 height 37
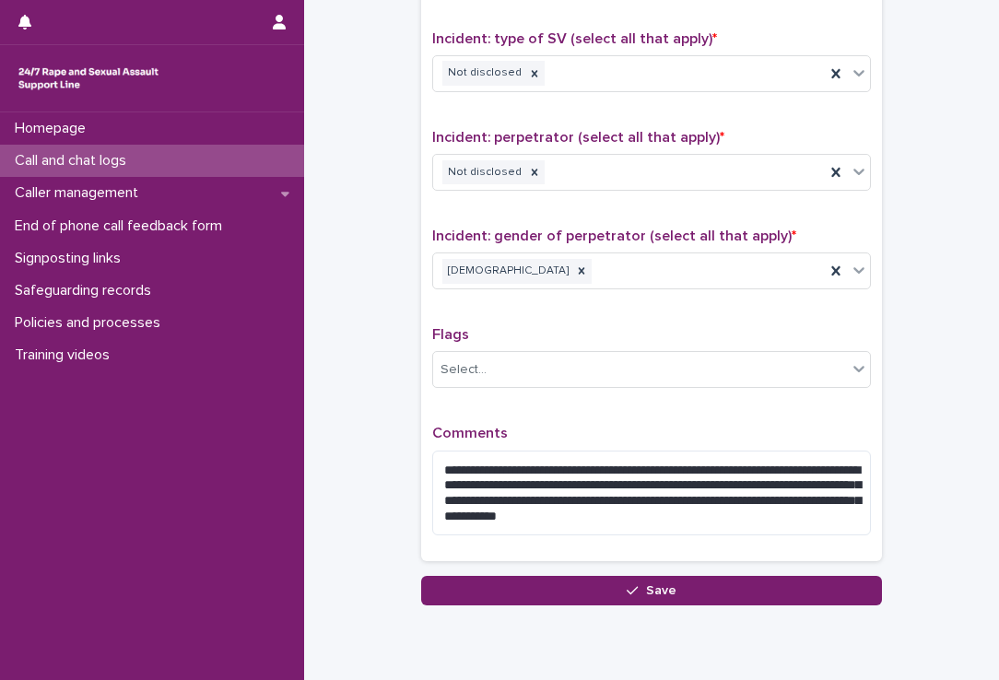
scroll to position [1399, 0]
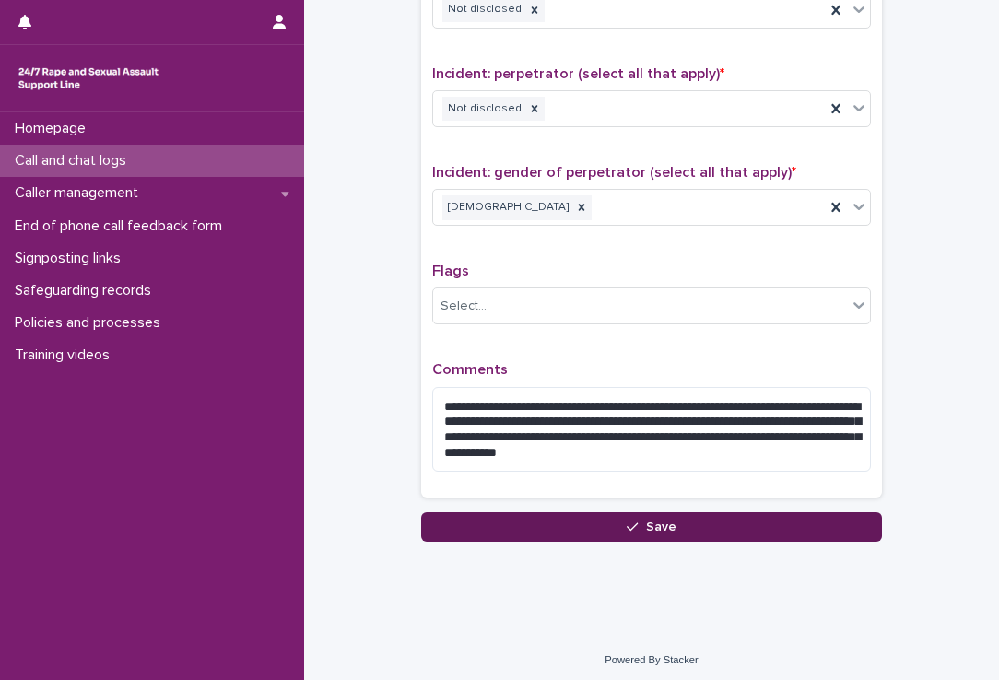
type input "**"
click at [496, 517] on button "Save" at bounding box center [651, 526] width 461 height 29
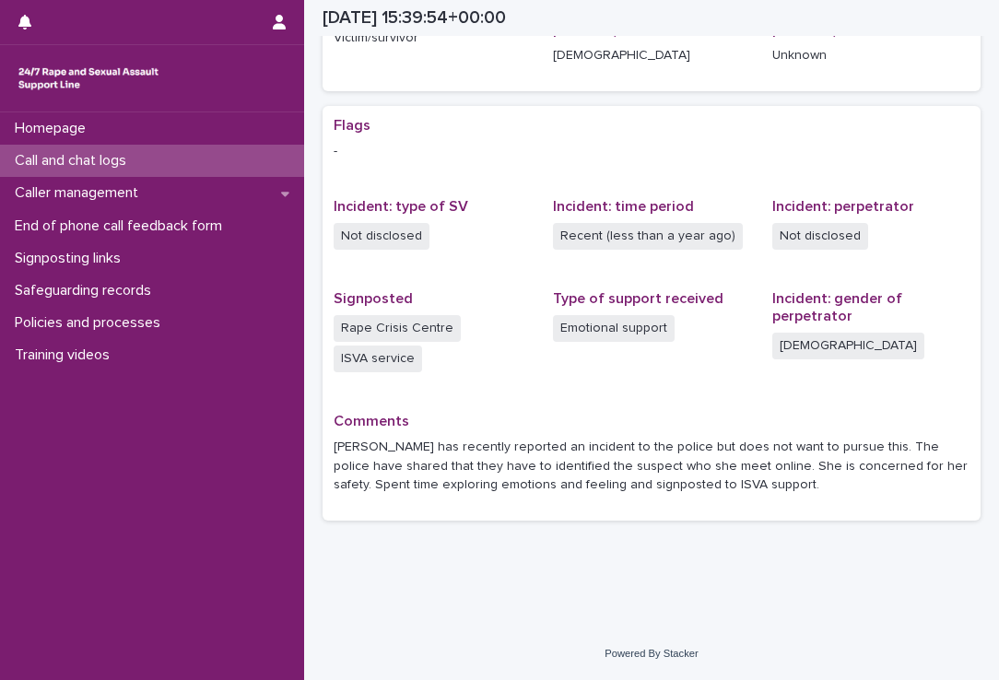
scroll to position [295, 0]
